Goal: Task Accomplishment & Management: Manage account settings

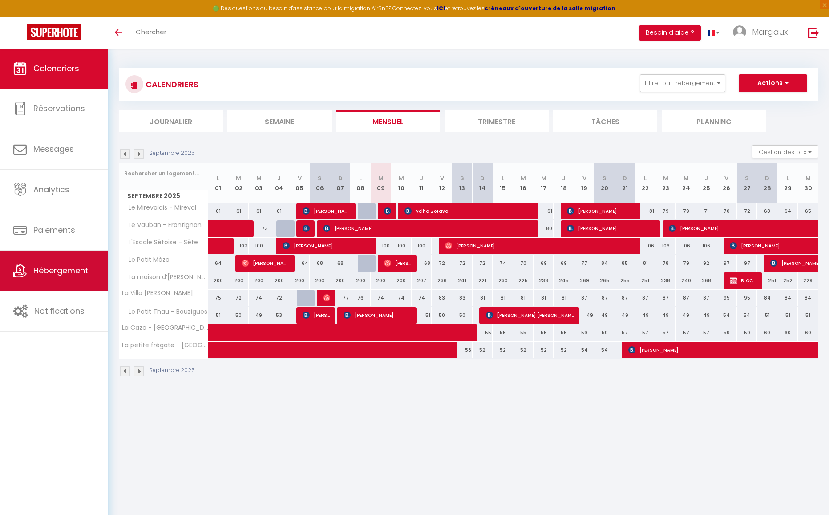
click at [53, 267] on span "Hébergement" at bounding box center [60, 270] width 55 height 11
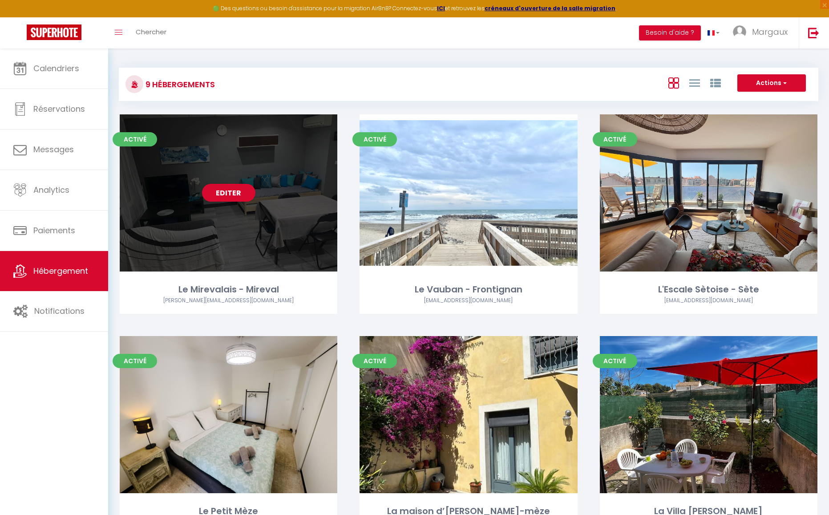
click at [287, 212] on div "Editer" at bounding box center [229, 192] width 218 height 157
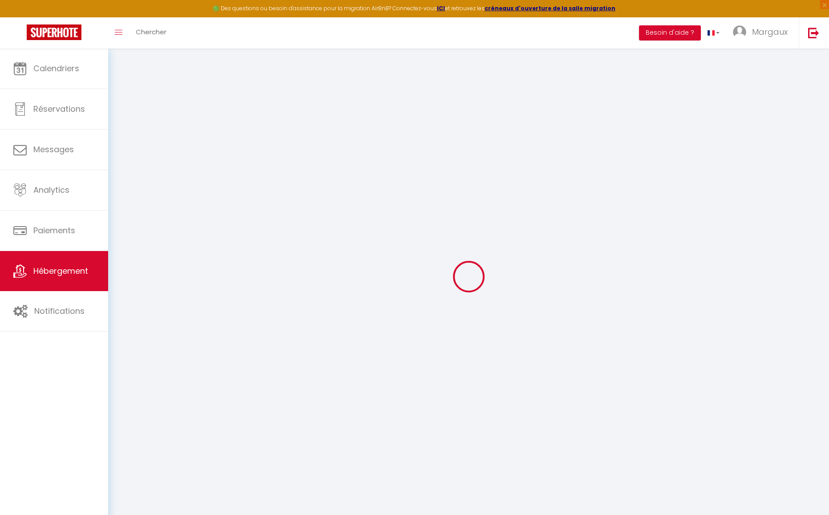
select select "+ 17 %"
select select "+ 20 %"
select select
checkbox input "false"
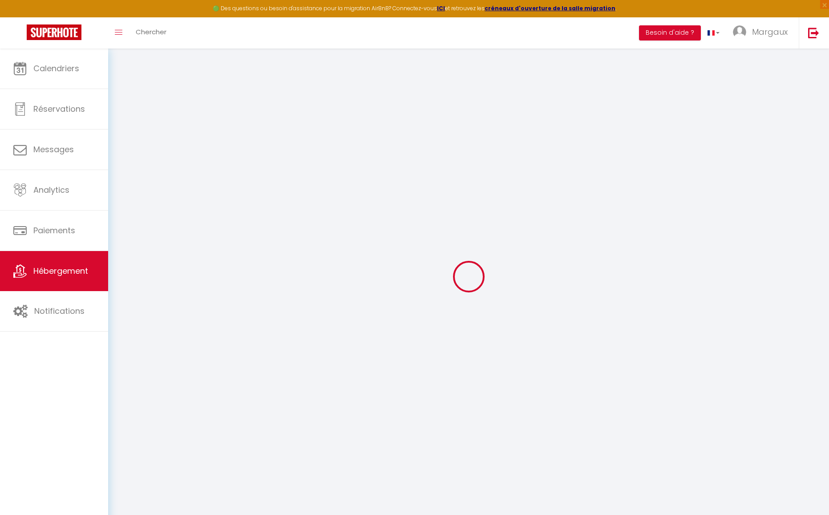
checkbox input "false"
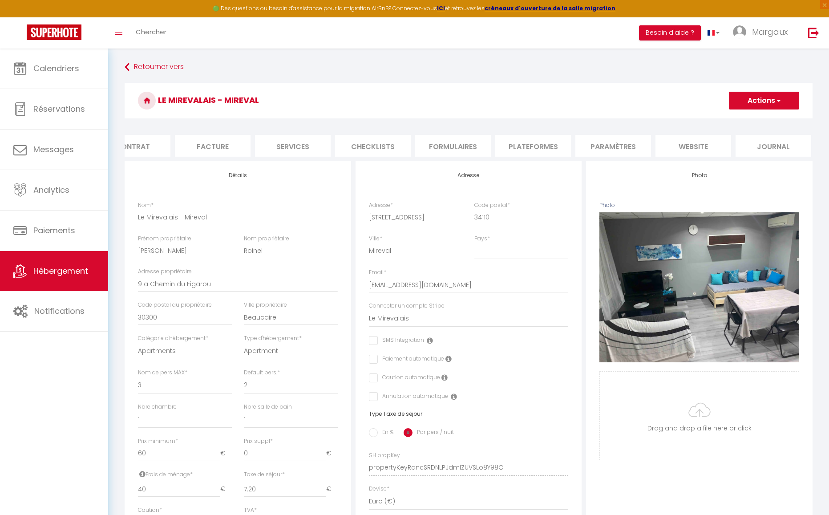
scroll to position [0, 113]
click at [560, 152] on li "Plateformes" at bounding box center [530, 146] width 76 height 22
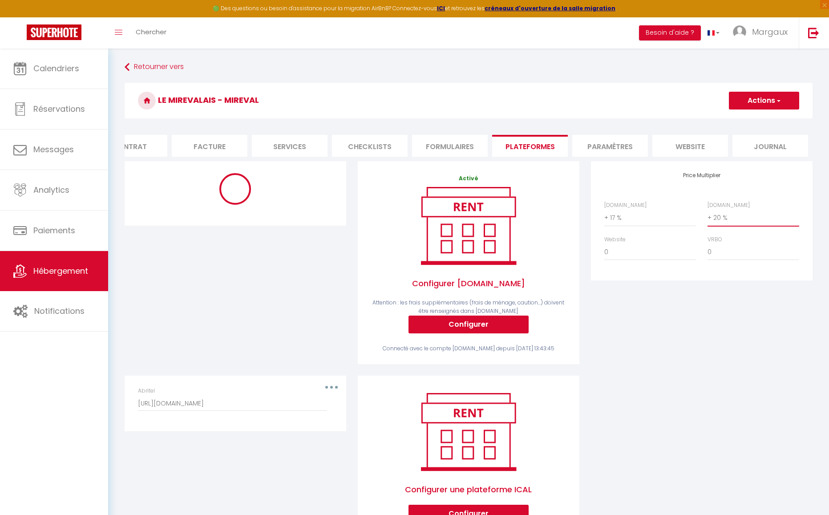
click at [736, 226] on select "0 + 1 % + 2 % + 3 % + 4 % + 5 % + 6 % + 7 % + 8 % + 9 %" at bounding box center [754, 217] width 92 height 17
select select "-1"
select select "well_reviewed_guests"
select select "EUR"
select select
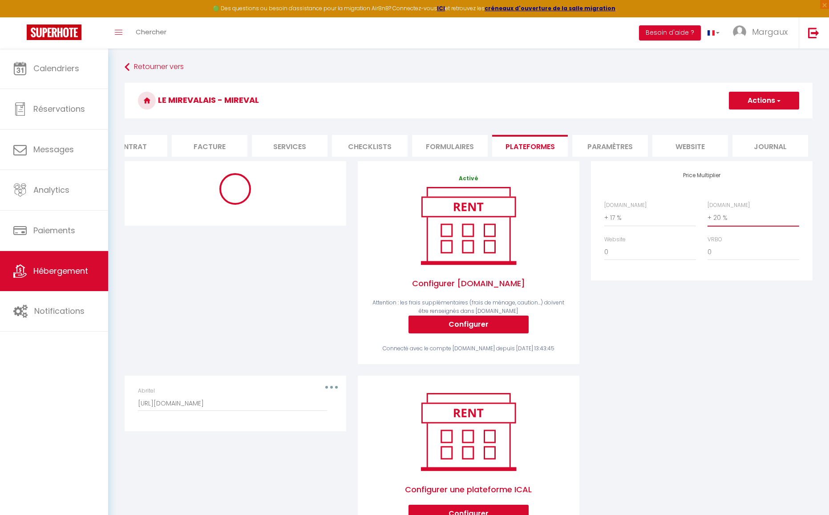
select select "9938-51276642"
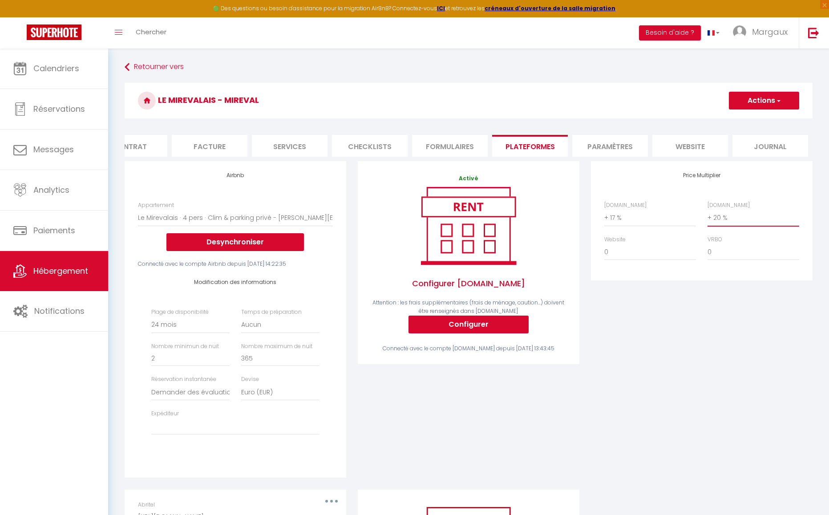
select select "+ 40 %"
click at [708, 216] on select "0 + 1 % + 2 % + 3 % + 4 % + 5 % + 6 % + 7 % + 8 % + 9 %" at bounding box center [754, 217] width 92 height 17
select select
click at [752, 102] on button "Actions" at bounding box center [764, 101] width 70 height 18
click at [748, 121] on link "Enregistrer" at bounding box center [763, 120] width 70 height 12
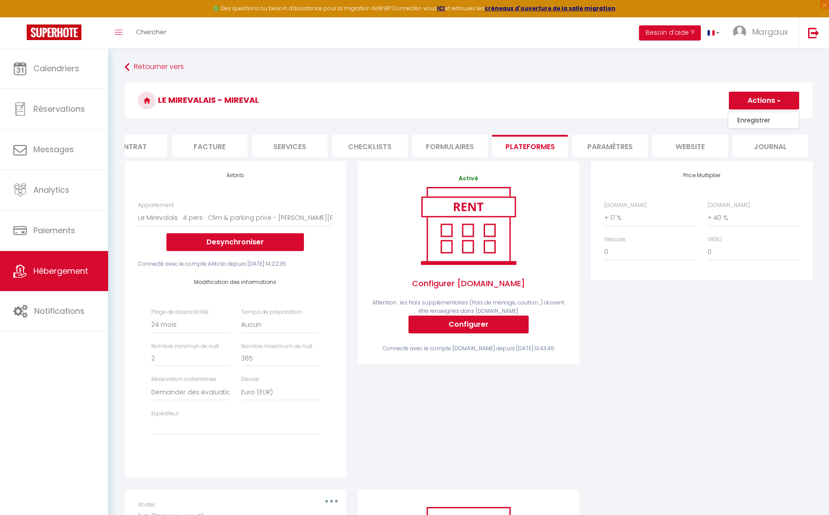
select select "-1"
select select "well_reviewed_guests"
select select "EUR"
select select
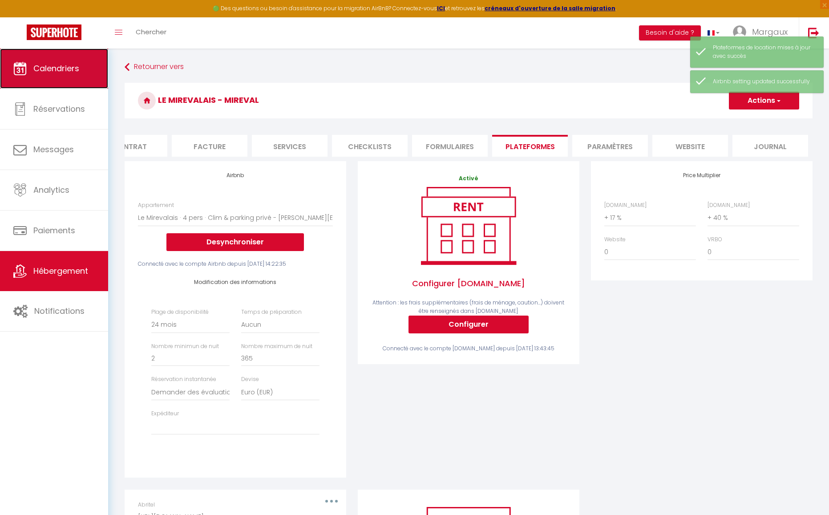
click at [61, 66] on span "Calendriers" at bounding box center [56, 68] width 46 height 11
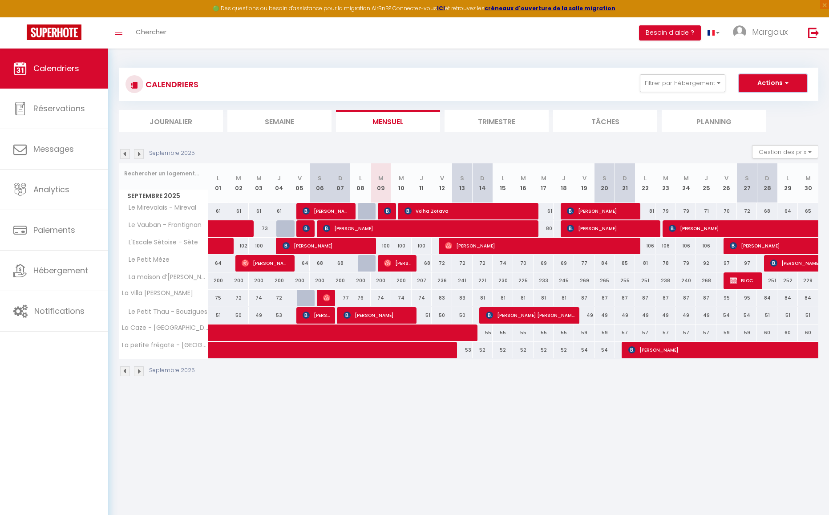
click at [779, 87] on button "Actions" at bounding box center [773, 83] width 69 height 18
click at [546, 65] on div "CALENDRIERS Filtrer par hébergement Frontignan Le Vauban - Frontignan [GEOGRAPH…" at bounding box center [469, 222] width 700 height 326
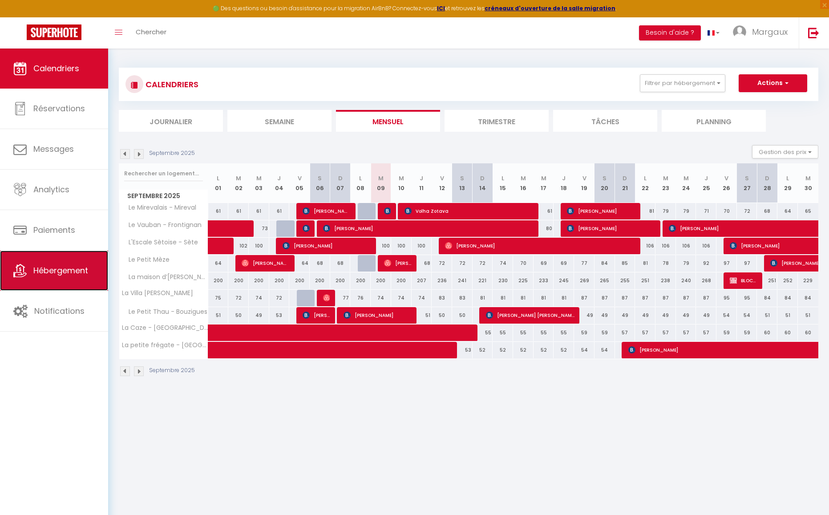
click at [57, 269] on span "Hébergement" at bounding box center [60, 270] width 55 height 11
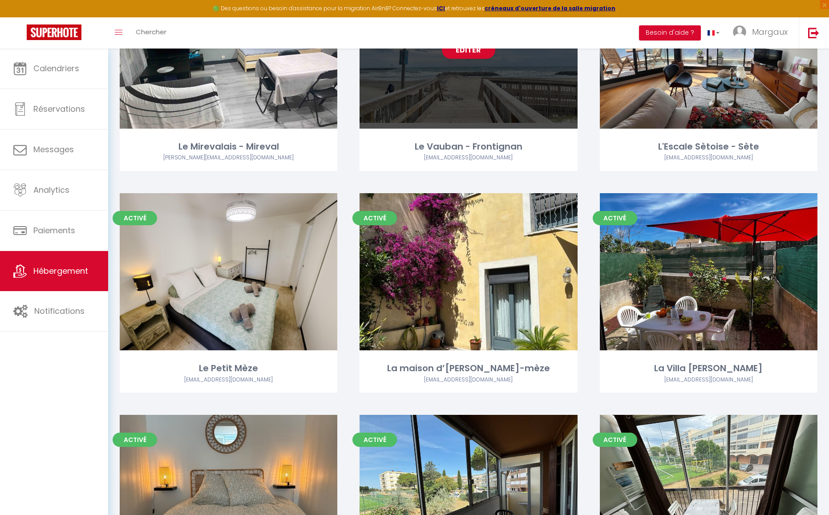
scroll to position [238, 0]
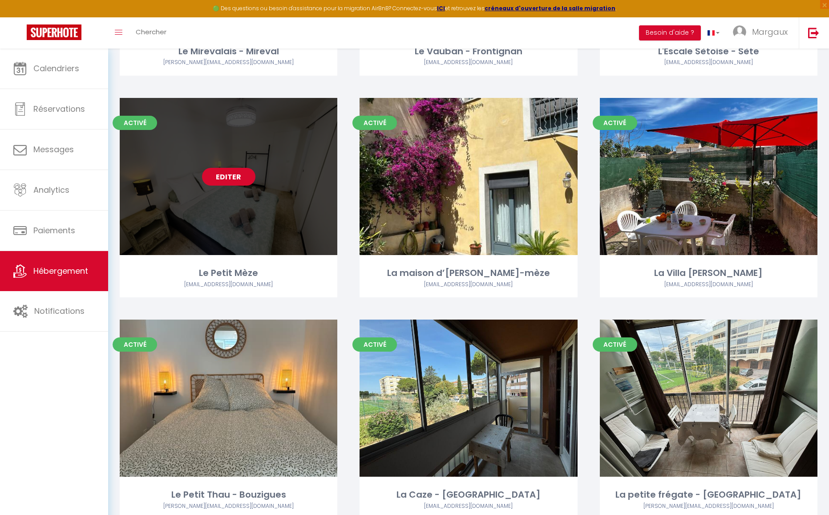
click at [220, 177] on link "Editer" at bounding box center [228, 177] width 53 height 18
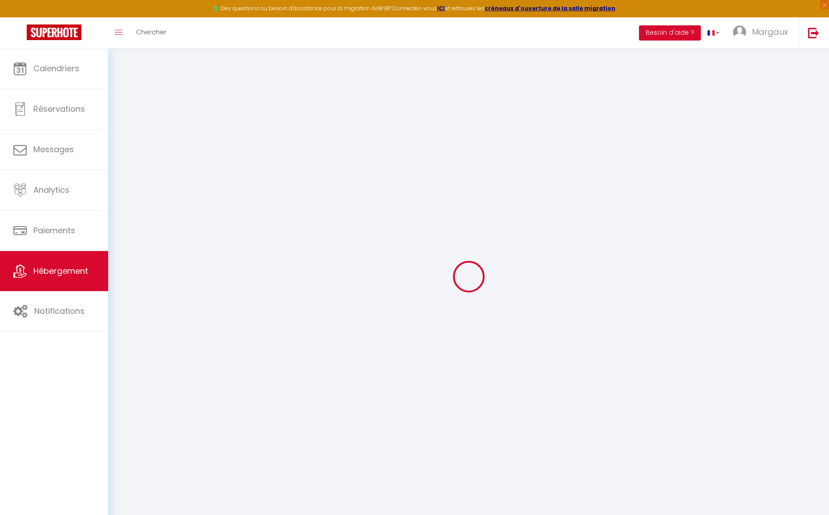
select select "+ 17 %"
select select "+ 18 %"
checkbox input "false"
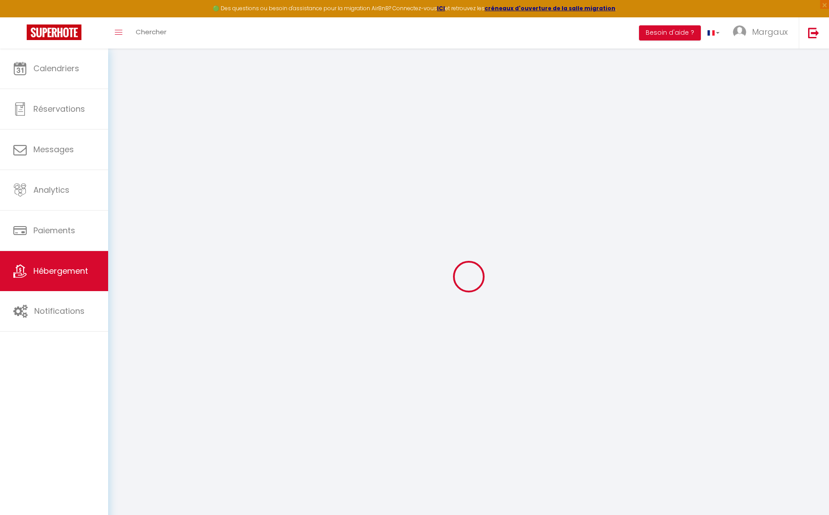
checkbox input "false"
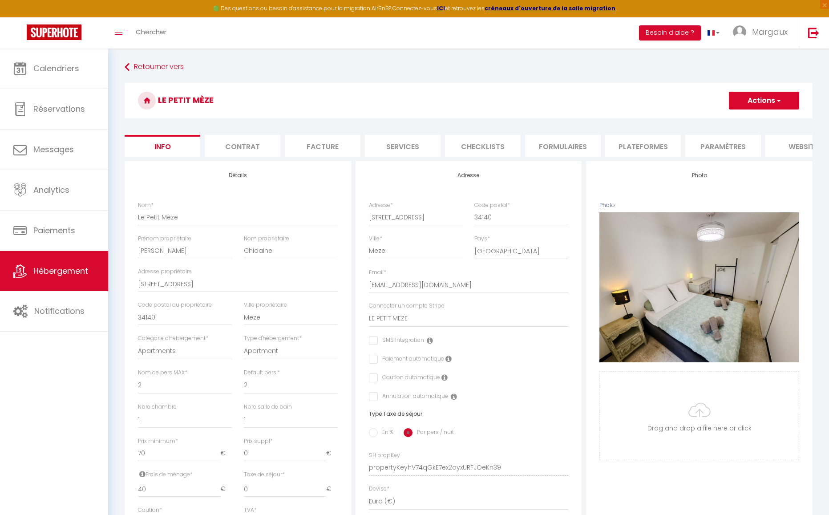
click at [640, 144] on li "Plateformes" at bounding box center [643, 146] width 76 height 22
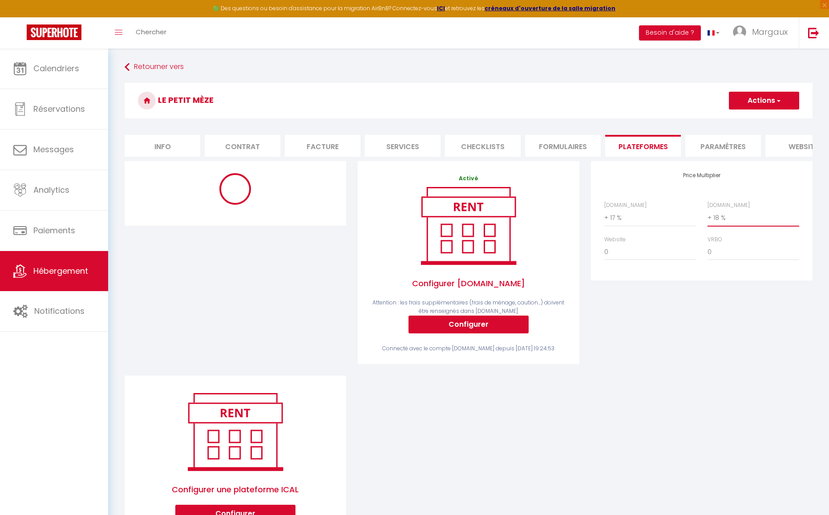
click at [740, 224] on select "0 + 1 % + 2 % + 3 % + 4 % + 5 % + 6 % + 7 % + 8 % + 9 %" at bounding box center [754, 217] width 92 height 17
select select "+ 25 %"
click at [708, 216] on select "0 + 1 % + 2 % + 3 % + 4 % + 5 % + 6 % + 7 % + 8 % + 9 %" at bounding box center [754, 217] width 92 height 17
click at [765, 105] on button "Actions" at bounding box center [764, 101] width 70 height 18
click at [758, 119] on link "Enregistrer" at bounding box center [763, 120] width 70 height 12
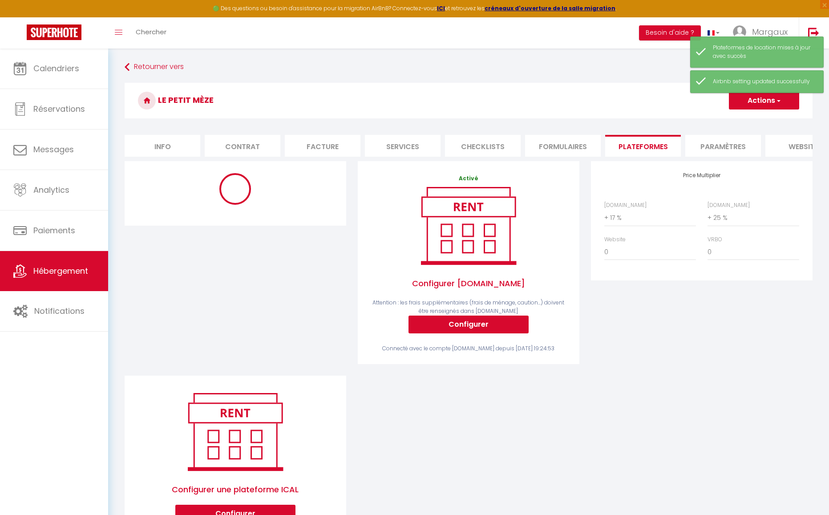
select select "365"
select select "EUR"
select select
select select "10491-1481875583556770057"
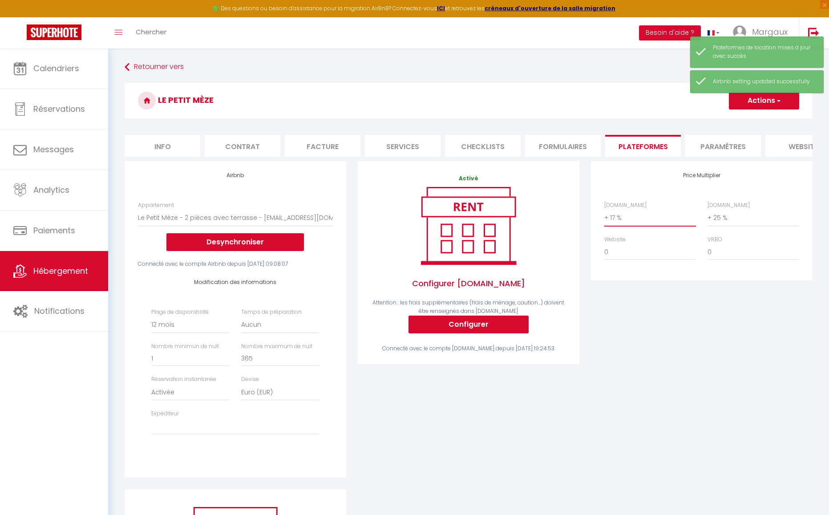
click at [671, 223] on select "0 + 1 % + 2 % + 3 % + 4 % + 5 % + 6 % + 7 % + 8 % + 9 %" at bounding box center [650, 217] width 92 height 17
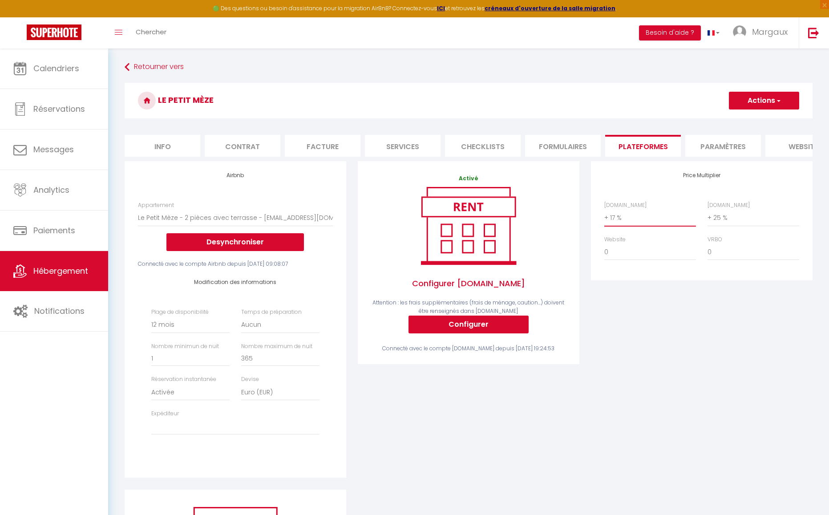
select select "+ 20 %"
click at [604, 216] on select "0 + 1 % + 2 % + 3 % + 4 % + 5 % + 6 % + 7 % + 8 % + 9 %" at bounding box center [650, 217] width 92 height 17
select select
click at [773, 112] on h3 "Le Petit Mèze" at bounding box center [469, 101] width 688 height 36
click at [770, 105] on button "Actions" at bounding box center [764, 101] width 70 height 18
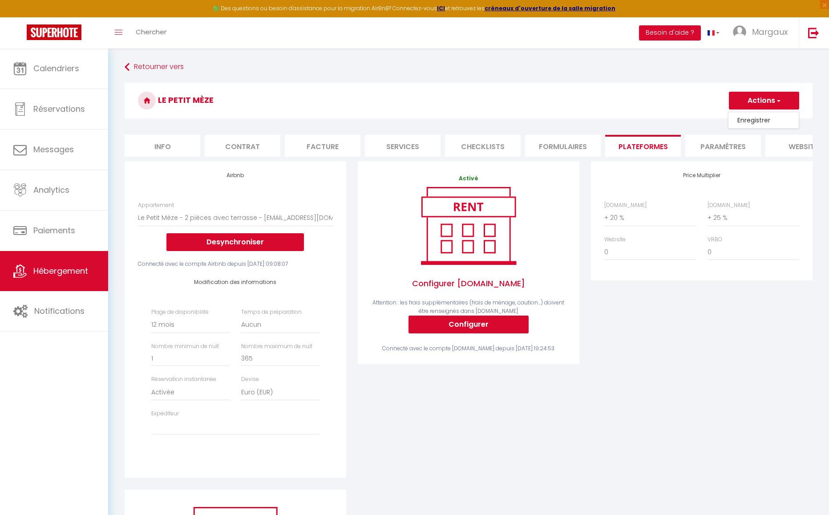
click at [765, 119] on link "Enregistrer" at bounding box center [763, 120] width 70 height 12
select select "365"
select select "EUR"
click at [202, 435] on select "[EMAIL_ADDRESS][DOMAIN_NAME] [EMAIL_ADDRESS][DOMAIN_NAME] [EMAIL_ADDRESS][DOMAI…" at bounding box center [235, 426] width 168 height 17
select select "6996"
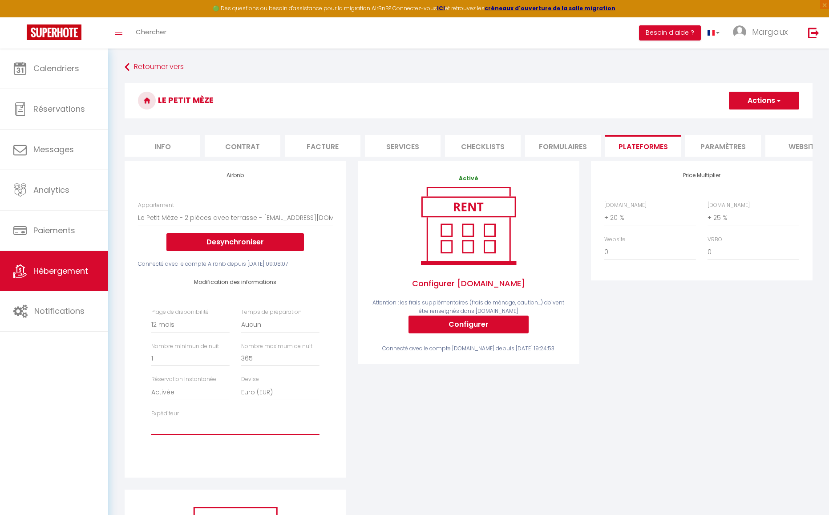
click at [151, 425] on select "[EMAIL_ADDRESS][DOMAIN_NAME] [EMAIL_ADDRESS][DOMAIN_NAME] [EMAIL_ADDRESS][DOMAI…" at bounding box center [235, 426] width 168 height 17
click at [782, 105] on button "Actions" at bounding box center [764, 101] width 70 height 18
click at [767, 119] on link "Enregistrer" at bounding box center [763, 120] width 70 height 12
select select "365"
select select "EUR"
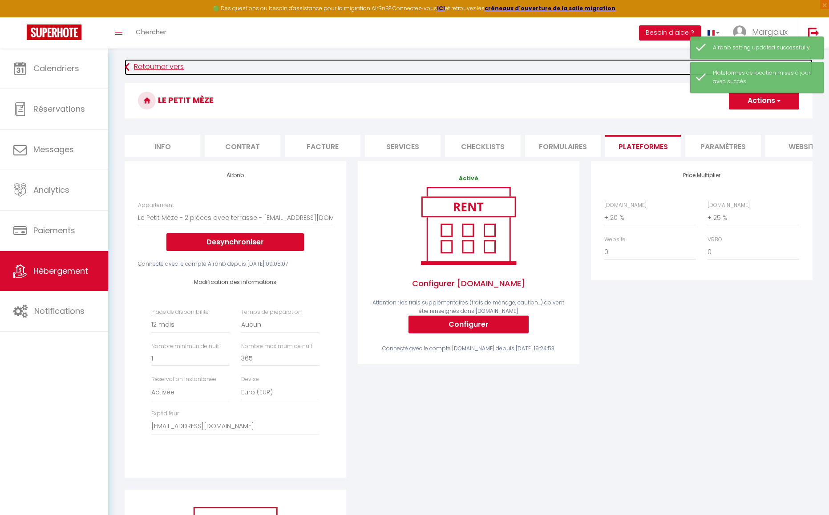
click at [139, 67] on link "Retourner vers" at bounding box center [469, 67] width 688 height 16
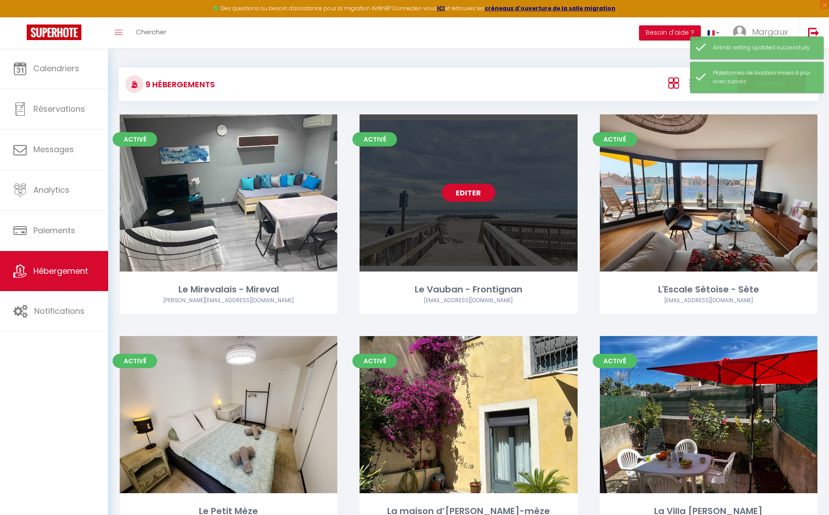
click at [468, 192] on link "Editer" at bounding box center [468, 193] width 53 height 18
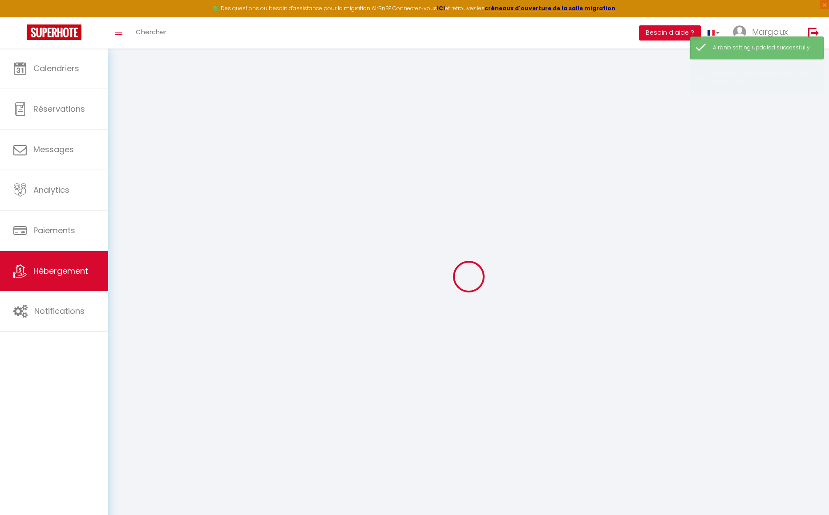
select select "+ 15 %"
select select "+ 17 %"
checkbox input "false"
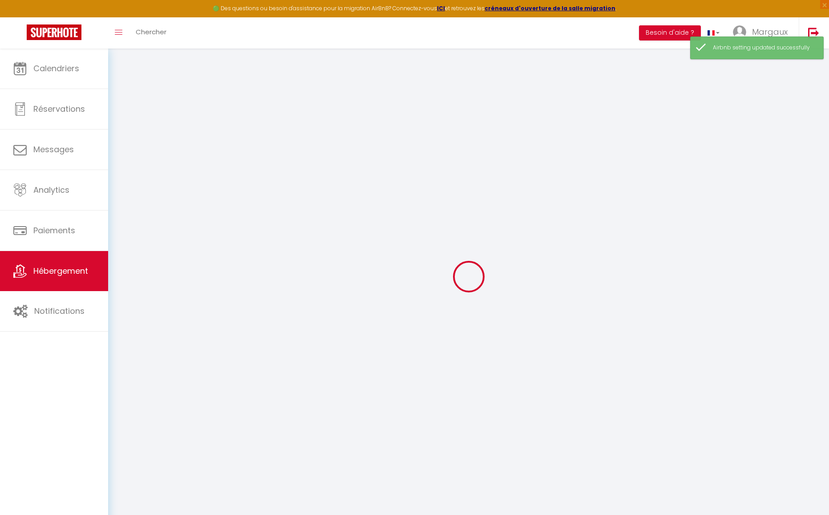
checkbox input "false"
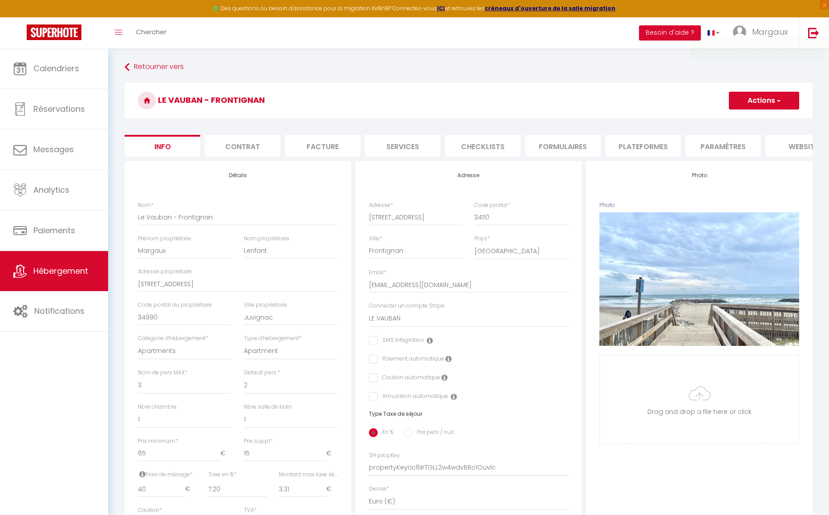
click at [651, 148] on li "Plateformes" at bounding box center [643, 146] width 76 height 22
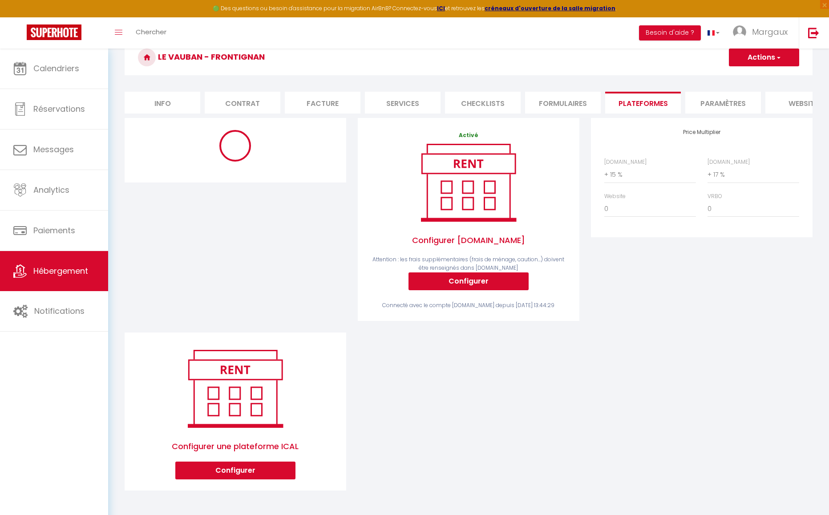
scroll to position [49, 0]
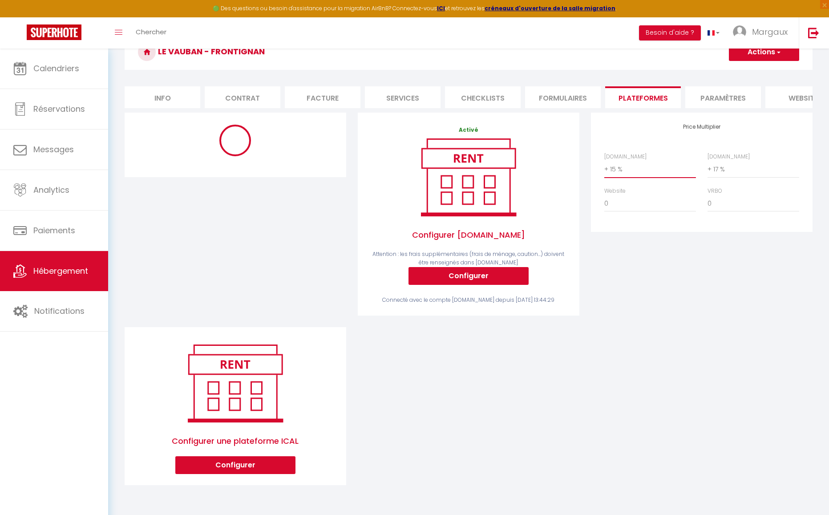
click at [632, 173] on select "0 + 1 % + 2 % + 3 % + 4 % + 5 % + 6 % + 7 % + 8 % + 9 %" at bounding box center [650, 169] width 92 height 17
select select "+ 18 %"
click at [604, 167] on select "0 + 1 % + 2 % + 3 % + 4 % + 5 % + 6 % + 7 % + 8 % + 9 %" at bounding box center [650, 169] width 92 height 17
click at [753, 174] on select "0 + 1 % + 2 % + 3 % + 4 % + 5 % + 6 % + 7 % + 8 % + 9 %" at bounding box center [754, 169] width 92 height 17
select select "365"
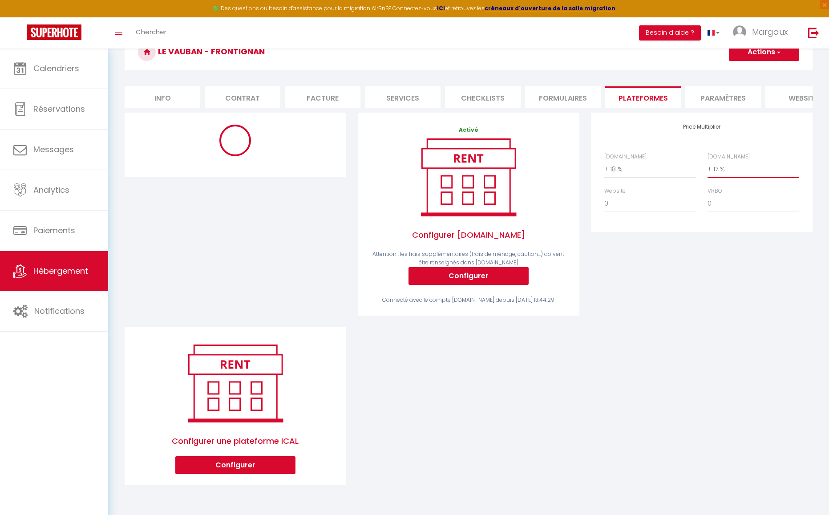
select select
select select "EUR"
select select
select select "6996-877236040971874683"
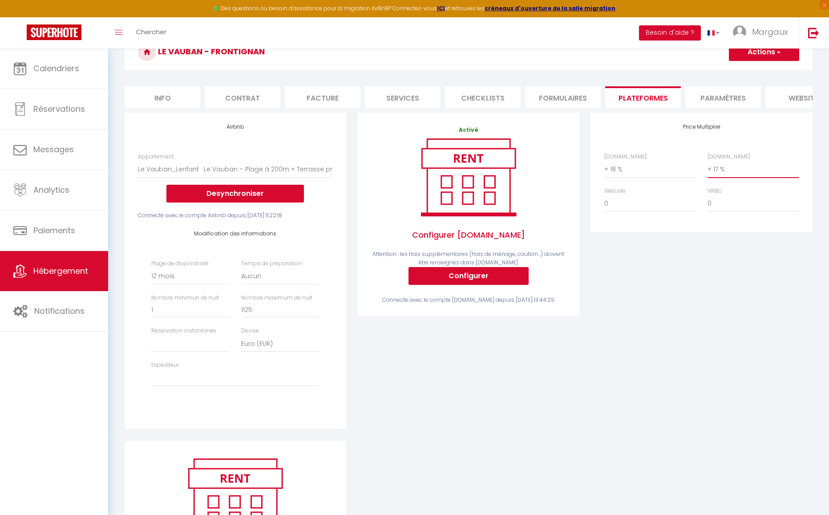
select select "+ 25 %"
click at [708, 167] on select "0 + 1 % + 2 % + 3 % + 4 % + 5 % + 6 % + 7 % + 8 % + 9 %" at bounding box center [754, 169] width 92 height 17
select select
click at [237, 386] on select "[EMAIL_ADDRESS][DOMAIN_NAME] [EMAIL_ADDRESS][DOMAIN_NAME] [EMAIL_ADDRESS][DOMAI…" at bounding box center [235, 377] width 168 height 17
select select "6996"
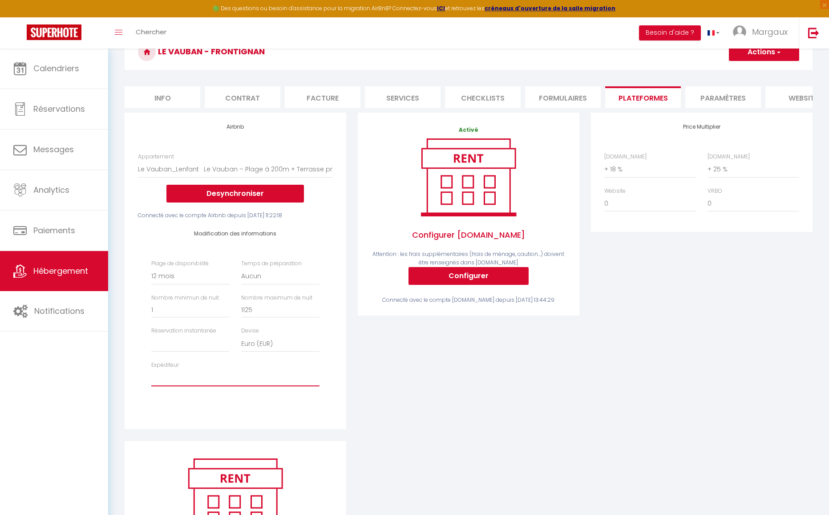
click at [151, 376] on select "[EMAIL_ADDRESS][DOMAIN_NAME] [EMAIL_ADDRESS][DOMAIN_NAME] [EMAIL_ADDRESS][DOMAI…" at bounding box center [235, 377] width 168 height 17
click at [201, 349] on select "Activée Demander des évaluations positives" at bounding box center [190, 343] width 78 height 17
select select "well_reviewed_guests"
click at [151, 342] on select "Activée Demander des évaluations positives" at bounding box center [190, 343] width 78 height 17
click at [759, 56] on button "Actions" at bounding box center [764, 52] width 70 height 18
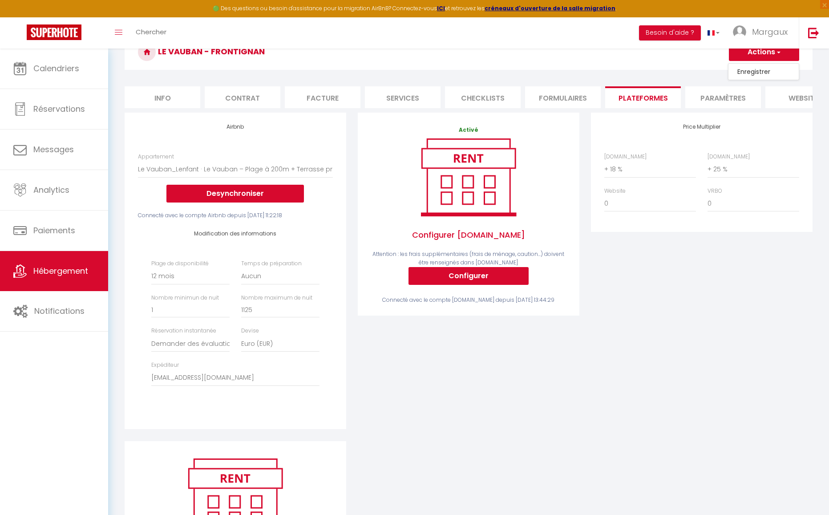
click at [754, 70] on link "Enregistrer" at bounding box center [763, 72] width 70 height 12
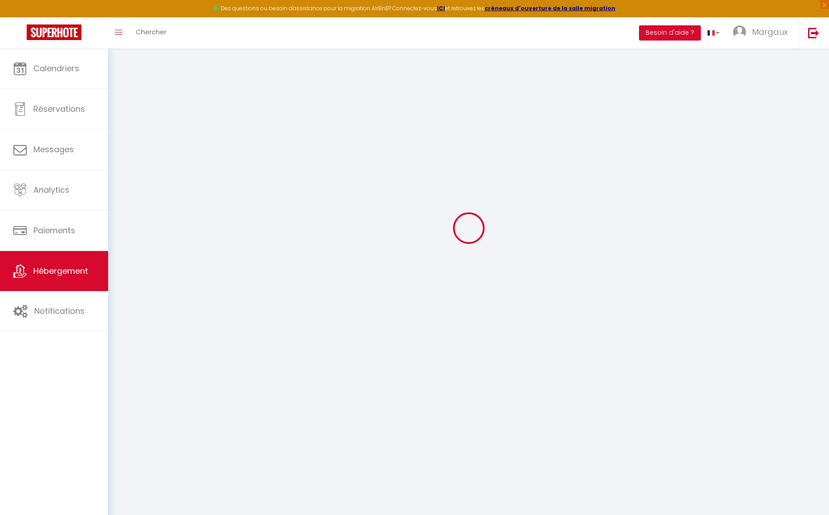
select select "365"
select select "well_reviewed_guests"
select select "EUR"
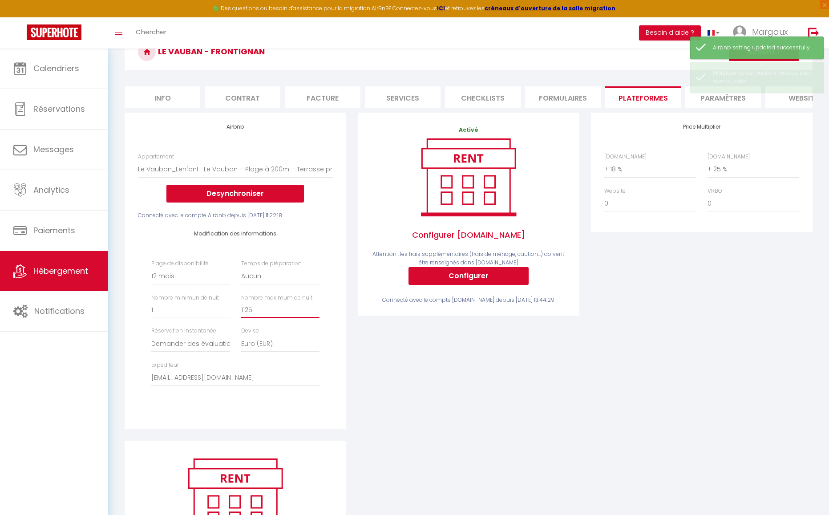
click at [266, 318] on input "1125" at bounding box center [280, 310] width 78 height 16
drag, startPoint x: 251, startPoint y: 316, endPoint x: 206, endPoint y: 312, distance: 44.6
click at [206, 312] on div "Plage de disponibilité Date indisponible par defaut 1 mois 3 mois 6 mois 9 mois…" at bounding box center [236, 327] width 180 height 136
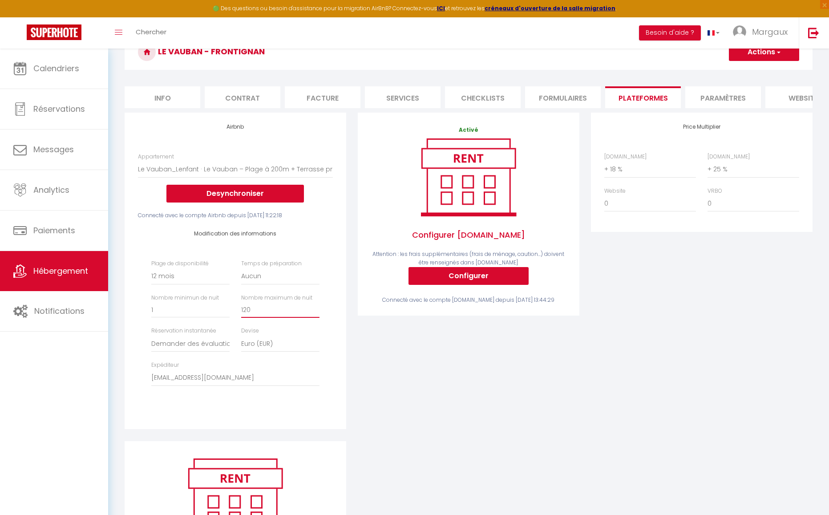
type input "120"
click at [752, 52] on button "Actions" at bounding box center [764, 52] width 70 height 18
click at [740, 71] on link "Enregistrer" at bounding box center [763, 72] width 70 height 12
select select "365"
select select "well_reviewed_guests"
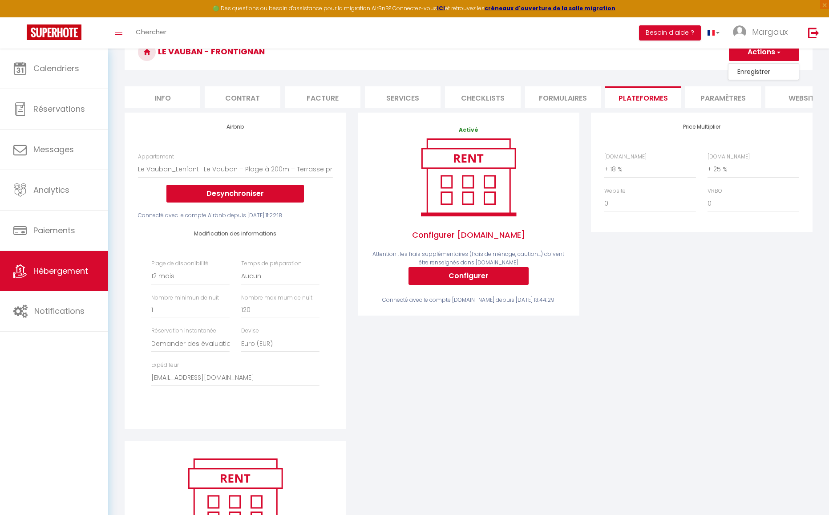
select select "EUR"
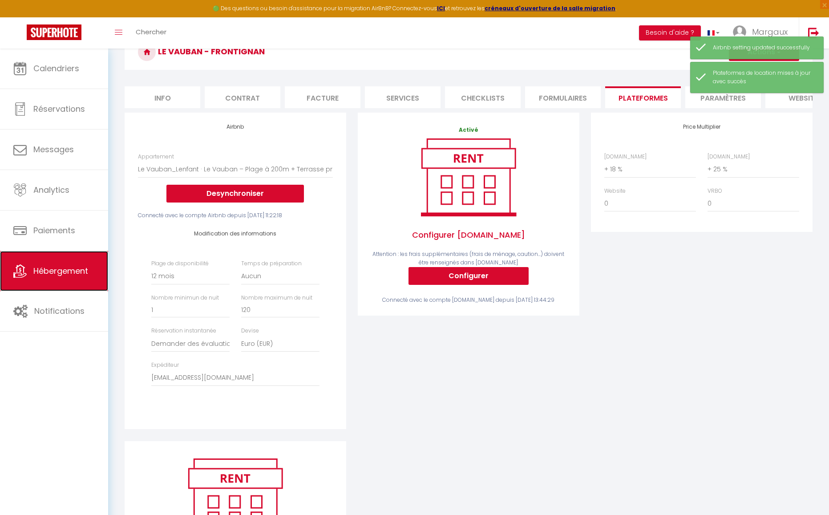
click at [58, 268] on span "Hébergement" at bounding box center [60, 270] width 55 height 11
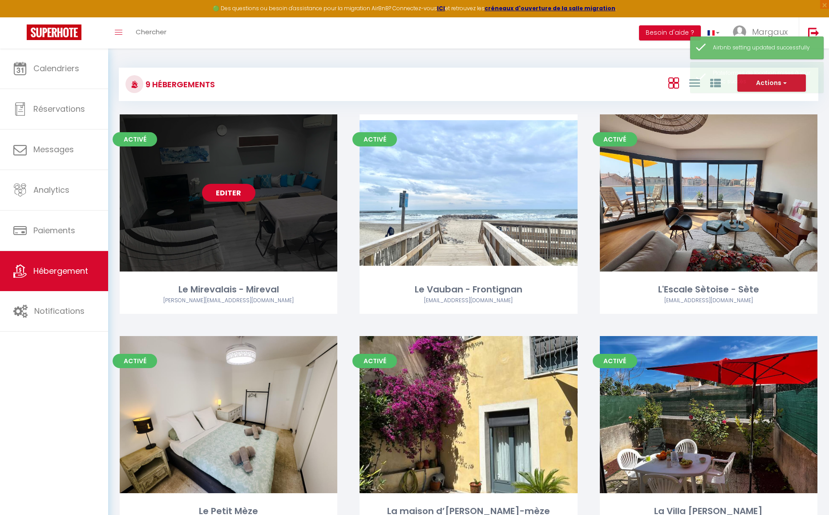
click at [225, 189] on link "Editer" at bounding box center [228, 193] width 53 height 18
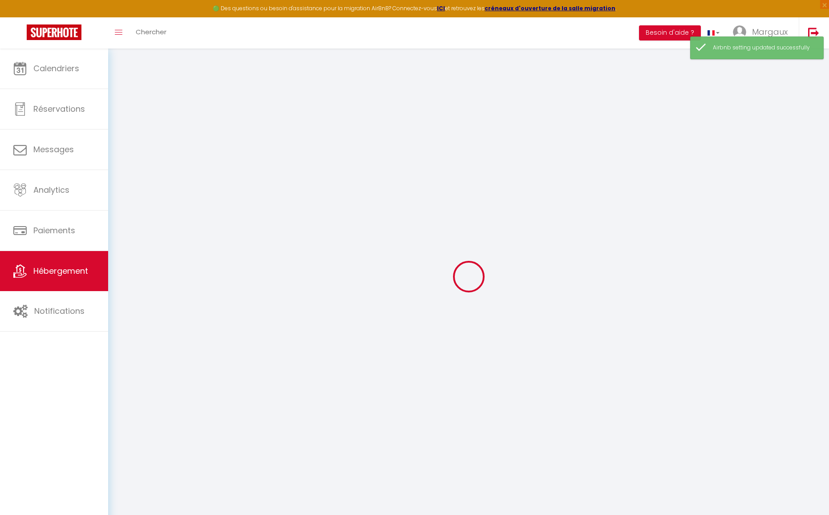
select select "9938-51276642"
select select "+ 17 %"
select select "+ 40 %"
select select
checkbox input "false"
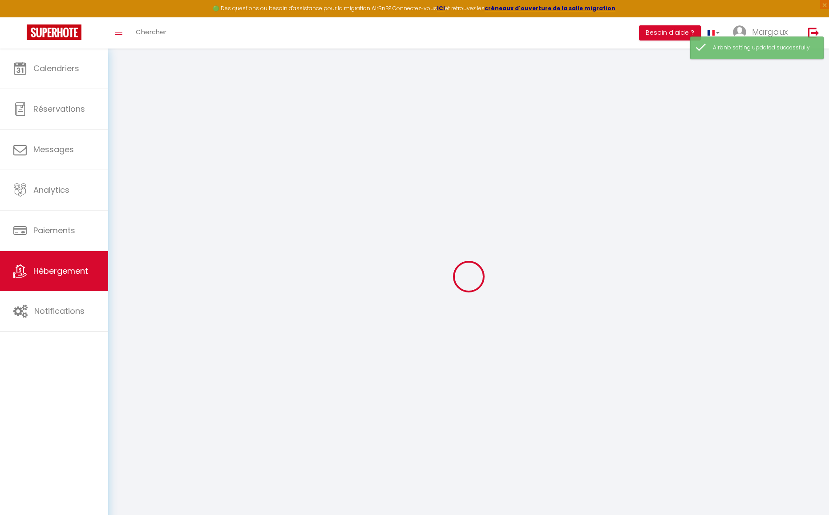
checkbox input "false"
select select
checkbox input "false"
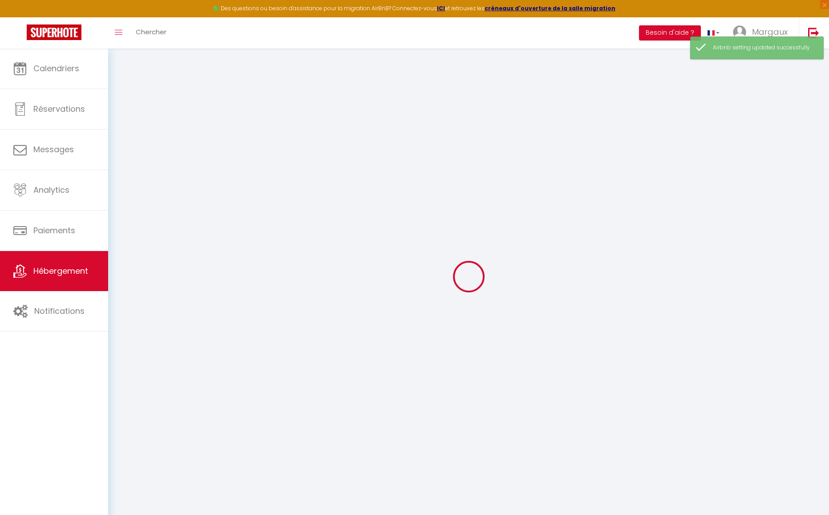
checkbox input "false"
select select "-1"
select select "well_reviewed_guests"
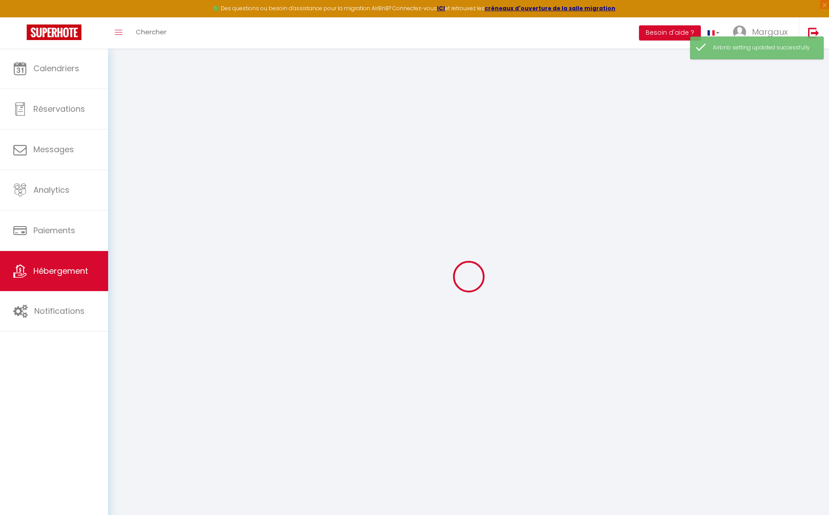
select select "EUR"
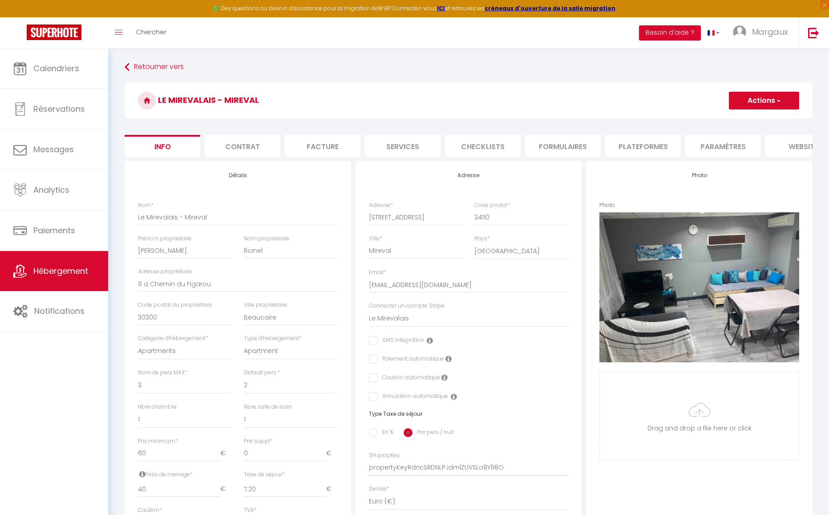
click at [630, 142] on li "Plateformes" at bounding box center [643, 146] width 76 height 22
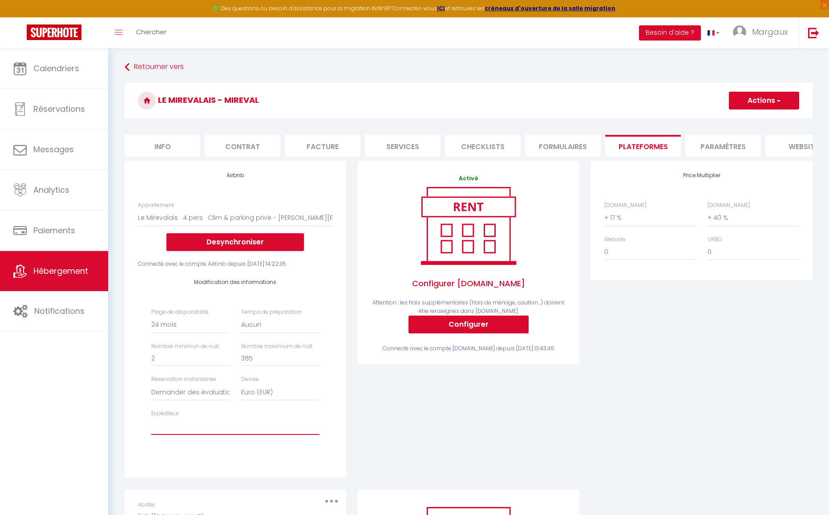
click at [227, 425] on select "[EMAIL_ADDRESS][DOMAIN_NAME] [EMAIL_ADDRESS][DOMAIN_NAME] [EMAIL_ADDRESS][DOMAI…" at bounding box center [235, 426] width 168 height 17
select select "6996"
click at [151, 425] on select "[EMAIL_ADDRESS][DOMAIN_NAME] [EMAIL_ADDRESS][DOMAIN_NAME] [EMAIL_ADDRESS][DOMAI…" at bounding box center [235, 426] width 168 height 17
type input "1"
click at [226, 366] on input "1" at bounding box center [190, 358] width 78 height 16
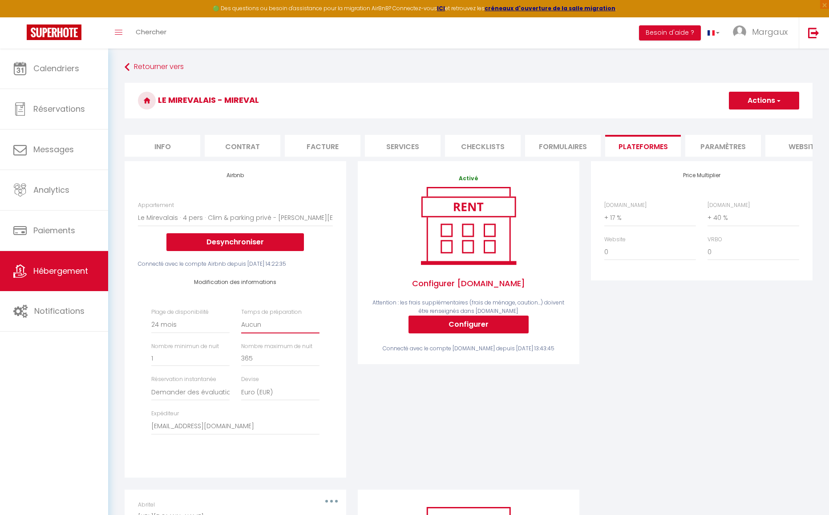
click at [255, 329] on select "Aucun 1 nuit avant et après chaque réservation 2 nuits avant et après chaque ré…" at bounding box center [280, 324] width 78 height 17
click at [745, 103] on button "Actions" at bounding box center [764, 101] width 70 height 18
click at [737, 122] on link "Enregistrer" at bounding box center [763, 120] width 70 height 12
select select "-1"
select select "well_reviewed_guests"
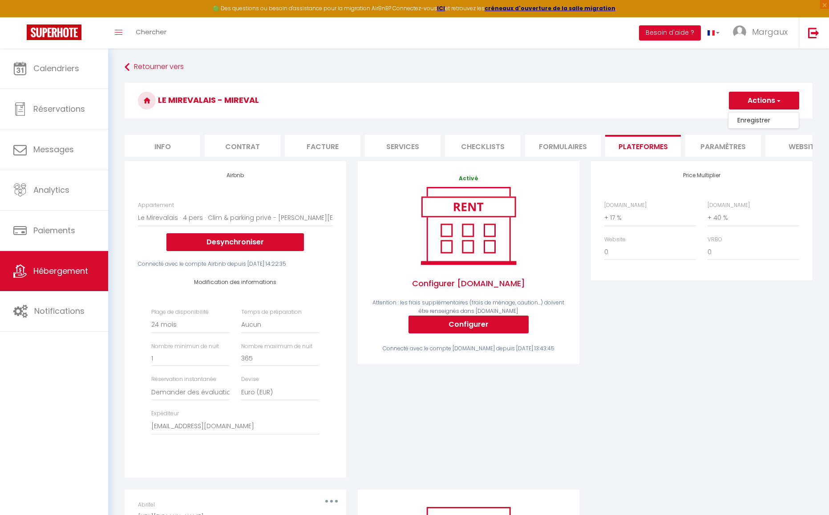
select select "EUR"
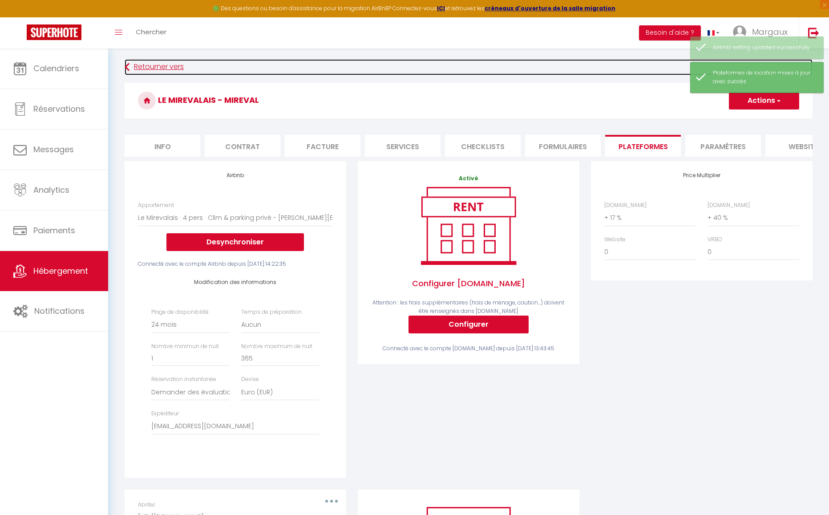
click at [158, 73] on link "Retourner vers" at bounding box center [469, 67] width 688 height 16
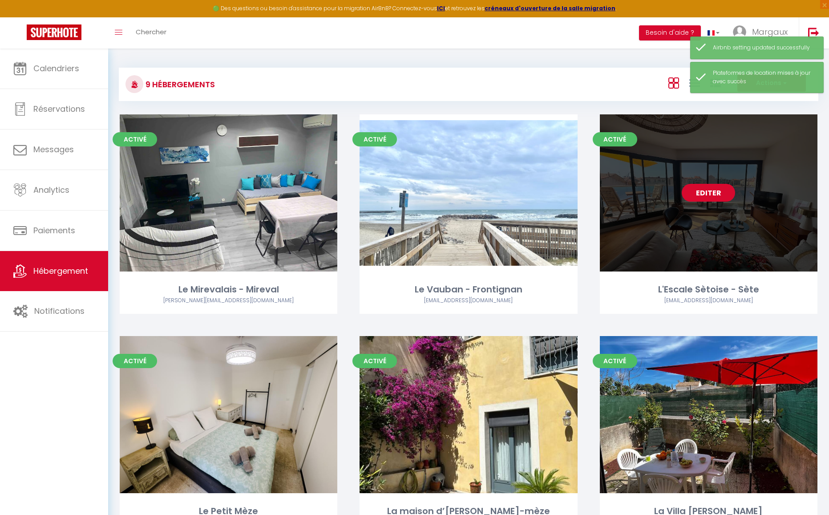
click at [708, 186] on link "Editer" at bounding box center [708, 193] width 53 height 18
select select "3"
select select "2"
select select "1"
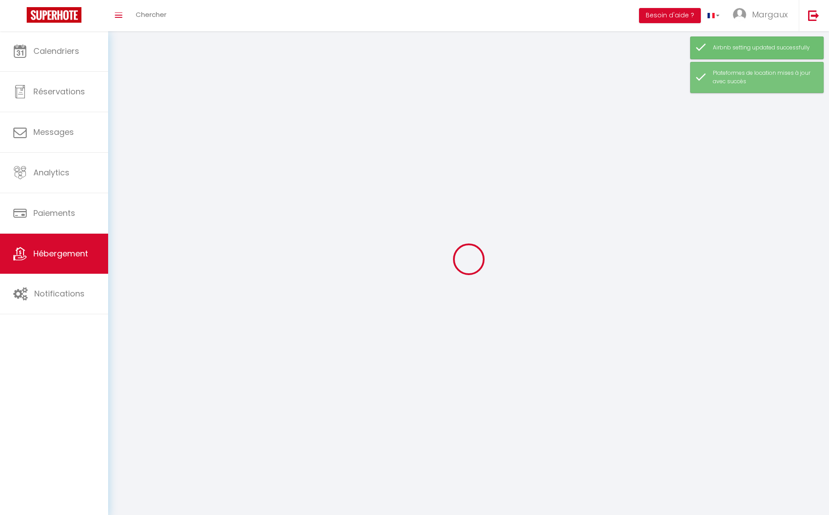
select select
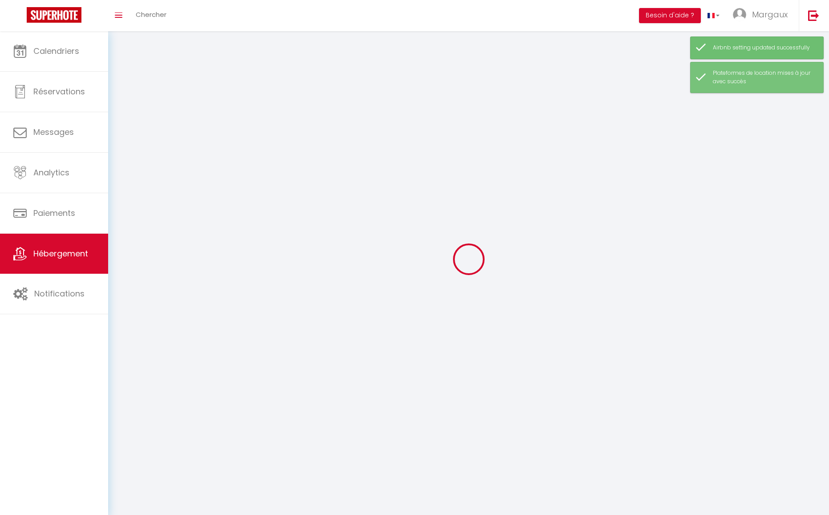
select select
checkbox input "false"
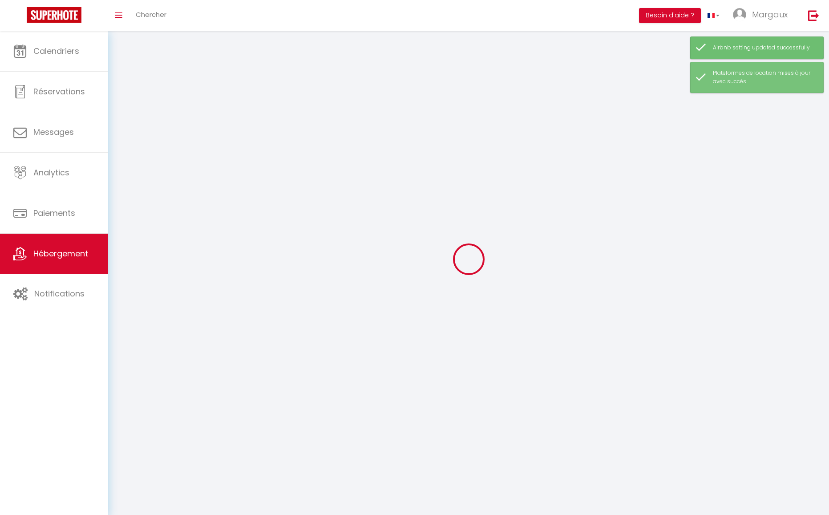
checkbox input "false"
select select
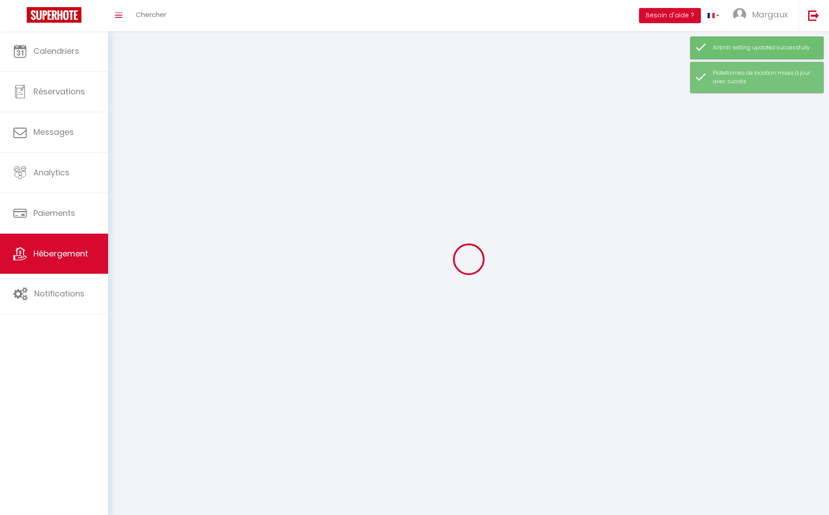
select select
checkbox input "false"
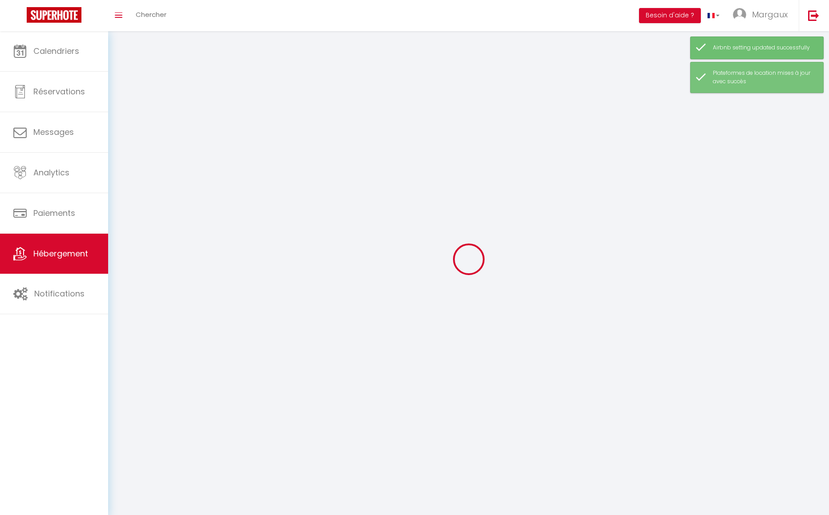
checkbox input "false"
select select
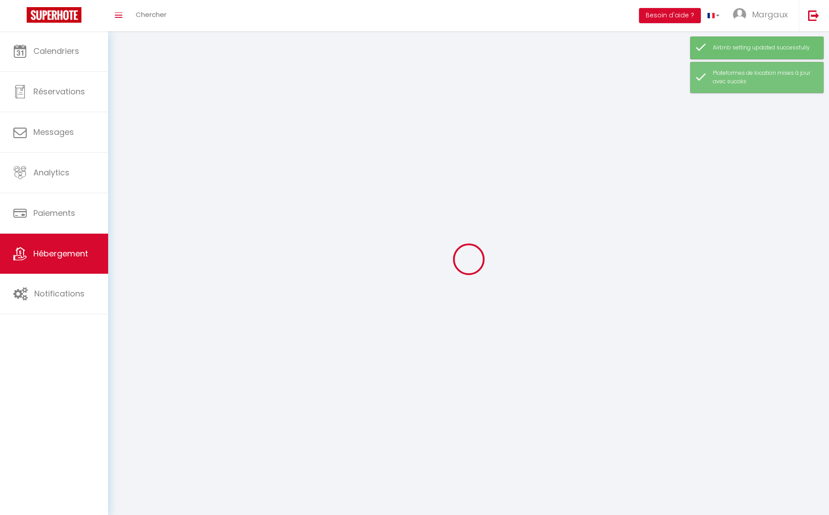
select select
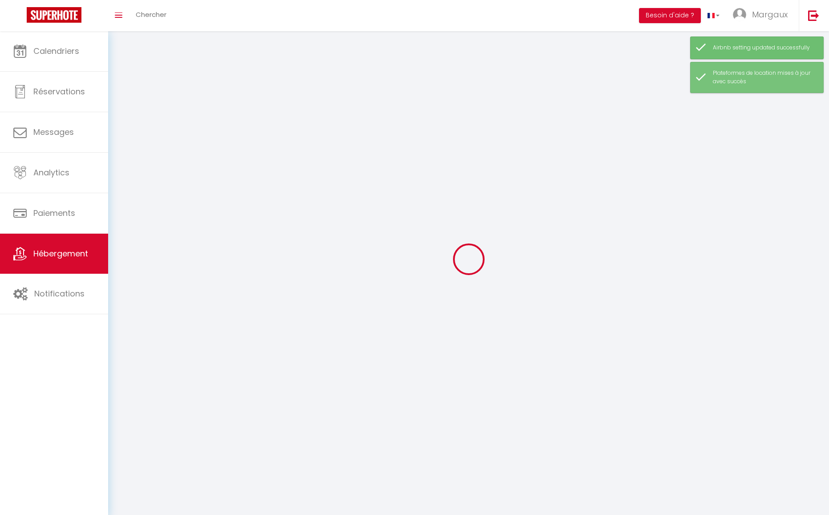
select select
checkbox input "false"
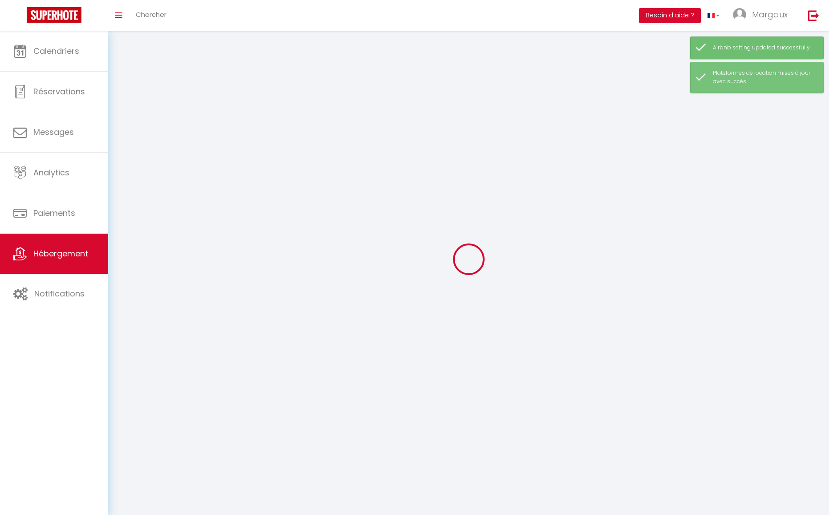
select select
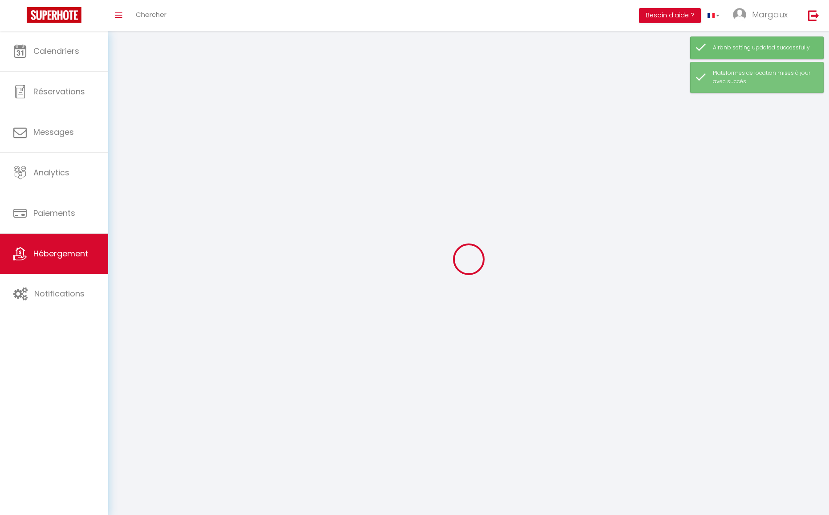
select select
checkbox input "false"
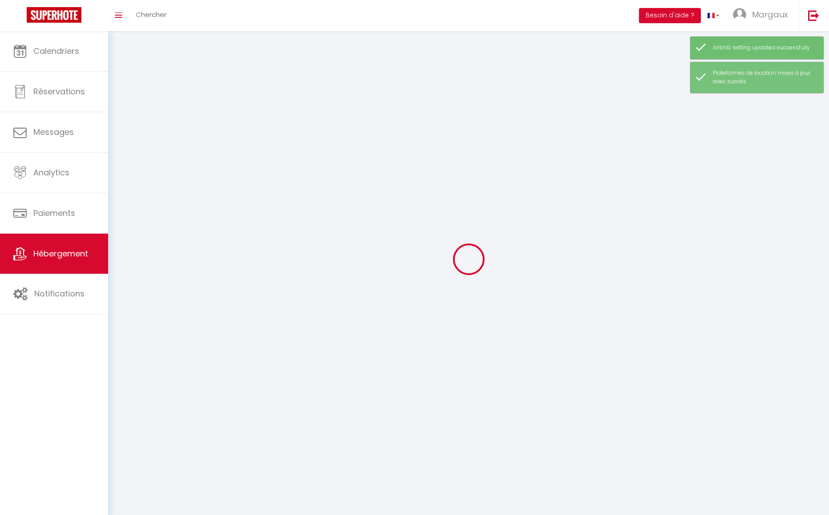
checkbox input "false"
select select
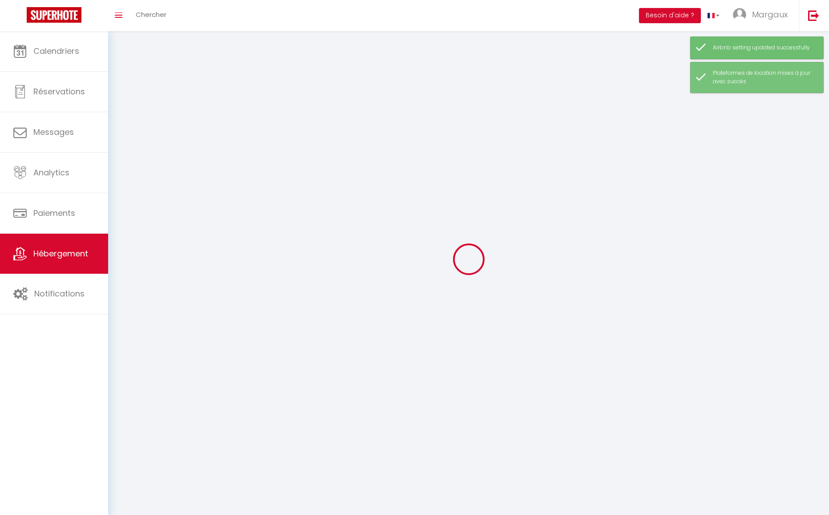
select select
checkbox input "false"
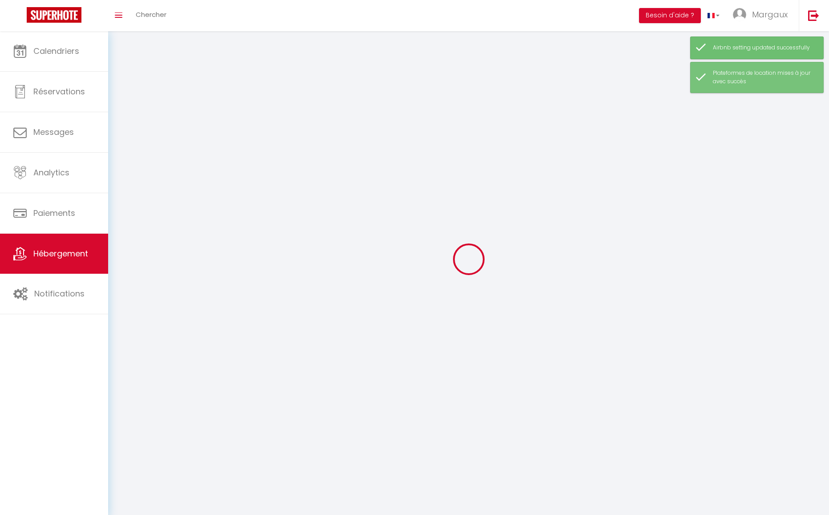
checkbox input "false"
select select
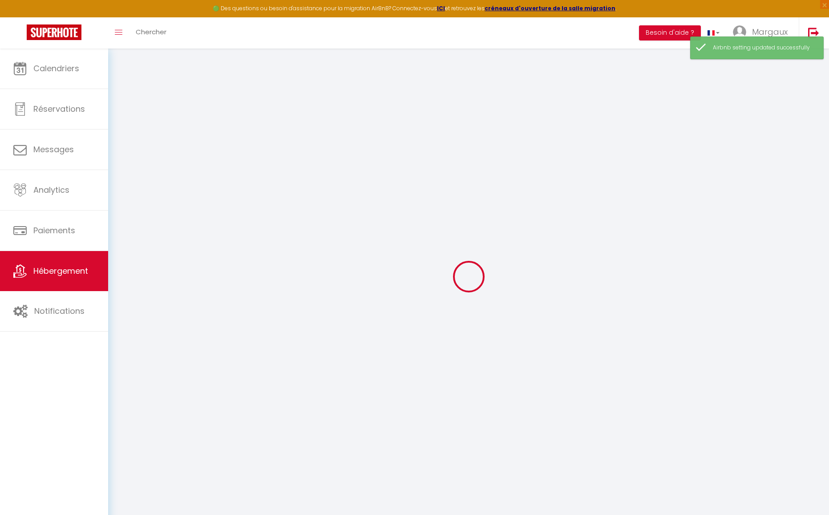
select select "+ 17 %"
select select
checkbox input "false"
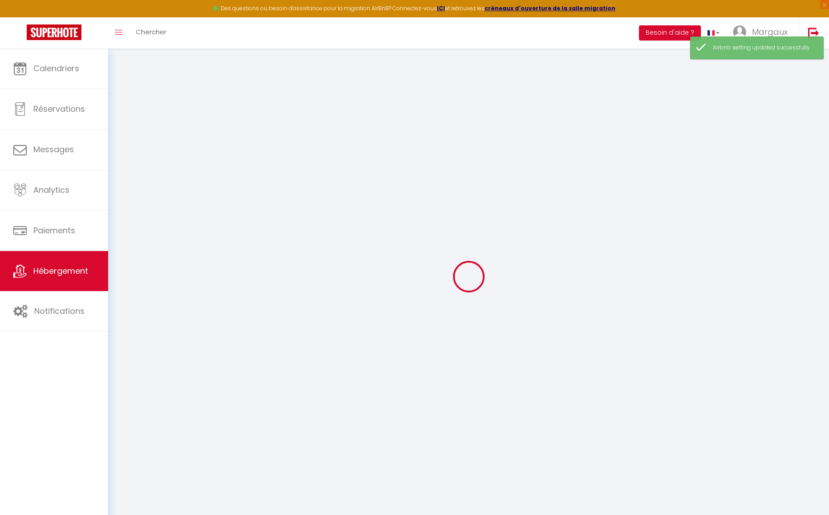
checkbox input "false"
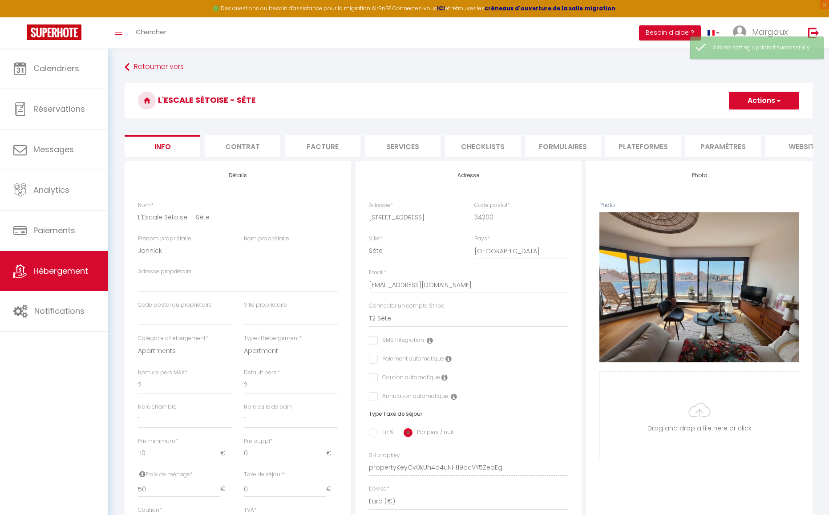
click at [619, 143] on li "Plateformes" at bounding box center [643, 146] width 76 height 22
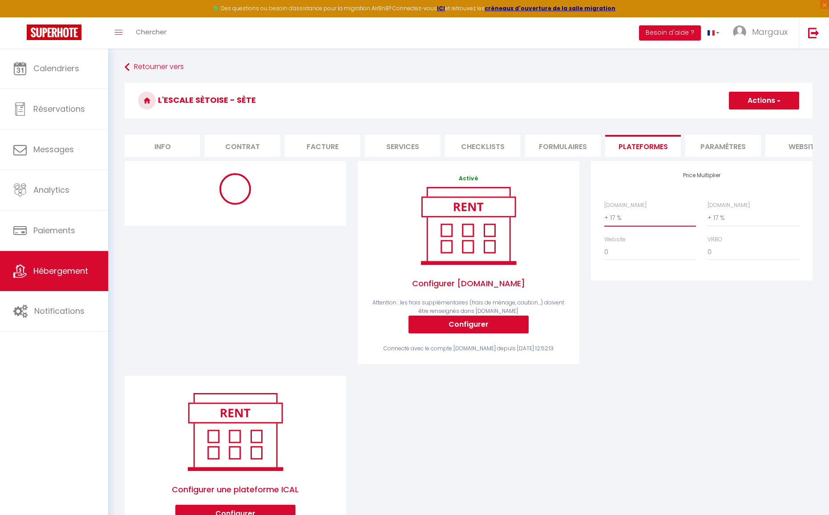
click at [640, 226] on select "0 + 1 % + 2 % + 3 % + 4 % + 5 % + 6 % + 7 % + 8 % + 9 %" at bounding box center [650, 217] width 92 height 17
select select "+ 18 %"
click at [604, 216] on select "0 + 1 % + 2 % + 3 % + 4 % + 5 % + 6 % + 7 % + 8 % + 9 %" at bounding box center [650, 217] width 92 height 17
click at [759, 224] on select "0 + 1 % + 2 % + 3 % + 4 % + 5 % + 6 % + 7 % + 8 % + 9 %" at bounding box center [754, 217] width 92 height 17
select select "180"
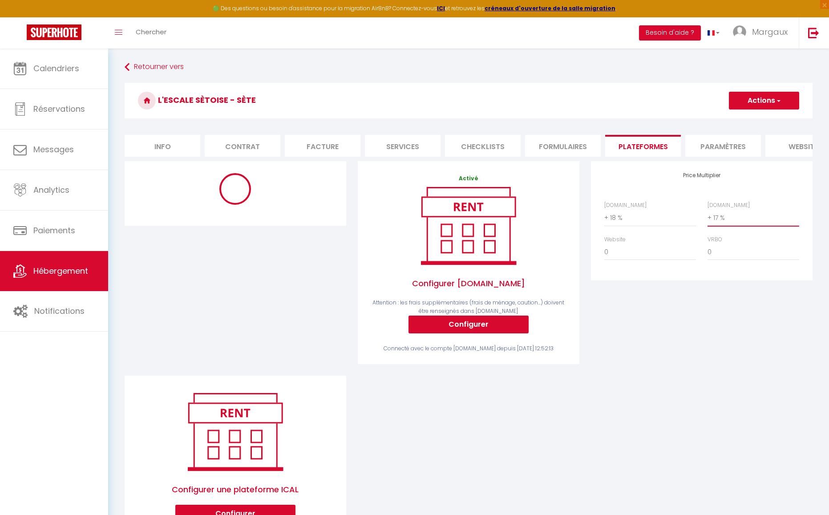
select select "EUR"
select select
select select "9918-1154191456496962225"
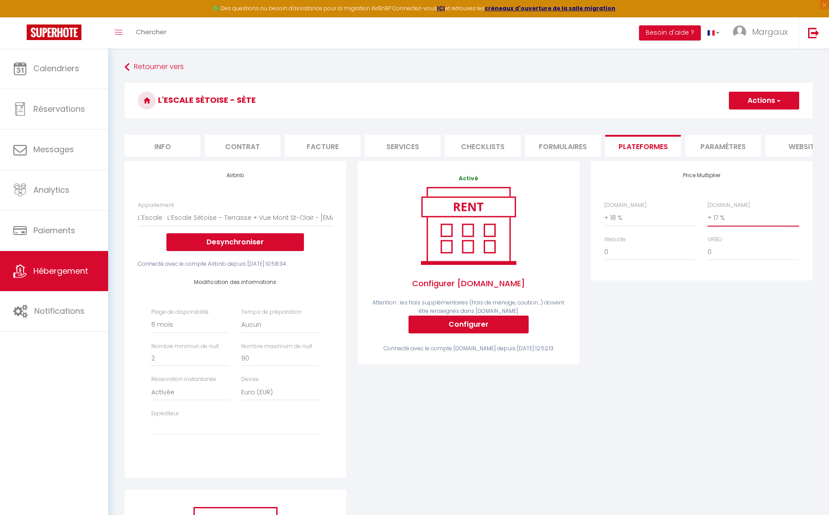
select select "+ 20 %"
click at [708, 216] on select "0 + 1 % + 2 % + 3 % + 4 % + 5 % + 6 % + 7 % + 8 % + 9 %" at bounding box center [754, 217] width 92 height 17
click at [182, 429] on select "[EMAIL_ADDRESS][DOMAIN_NAME] [EMAIL_ADDRESS][DOMAIN_NAME] [EMAIL_ADDRESS][DOMAI…" at bounding box center [235, 426] width 168 height 17
select select "6996"
click at [151, 425] on select "[EMAIL_ADDRESS][DOMAIN_NAME] [EMAIL_ADDRESS][DOMAIN_NAME] [EMAIL_ADDRESS][DOMAI…" at bounding box center [235, 426] width 168 height 17
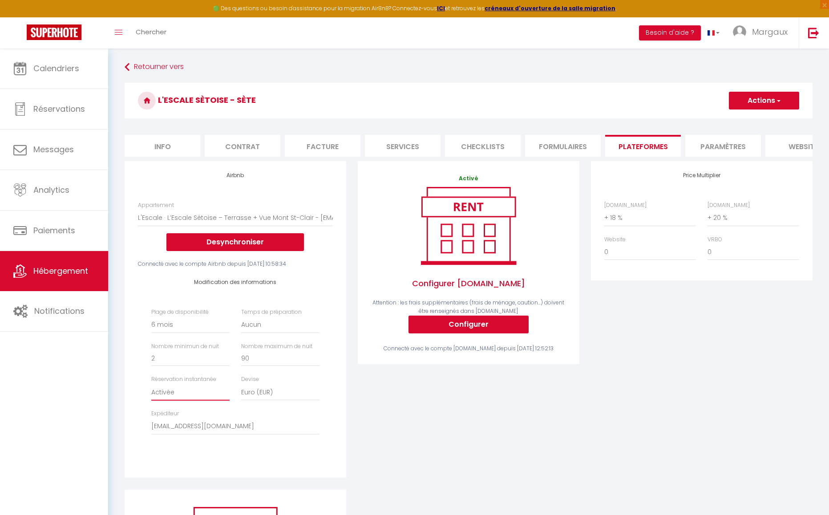
click at [208, 400] on select "Activée Demander des évaluations positives" at bounding box center [190, 392] width 78 height 17
select select "well_reviewed_guests"
click at [151, 390] on select "Activée Demander des évaluations positives" at bounding box center [190, 392] width 78 height 17
click at [767, 103] on button "Actions" at bounding box center [764, 101] width 70 height 18
click at [757, 122] on link "Enregistrer" at bounding box center [763, 120] width 70 height 12
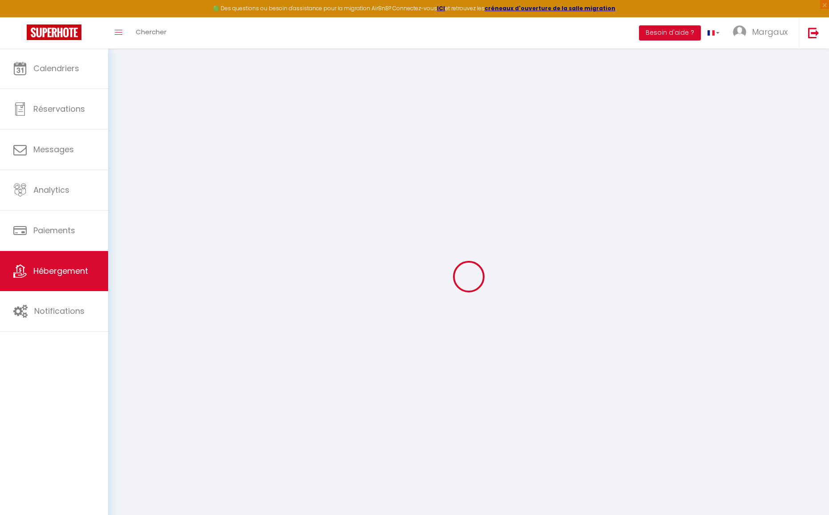
select select "180"
select select "well_reviewed_guests"
select select "EUR"
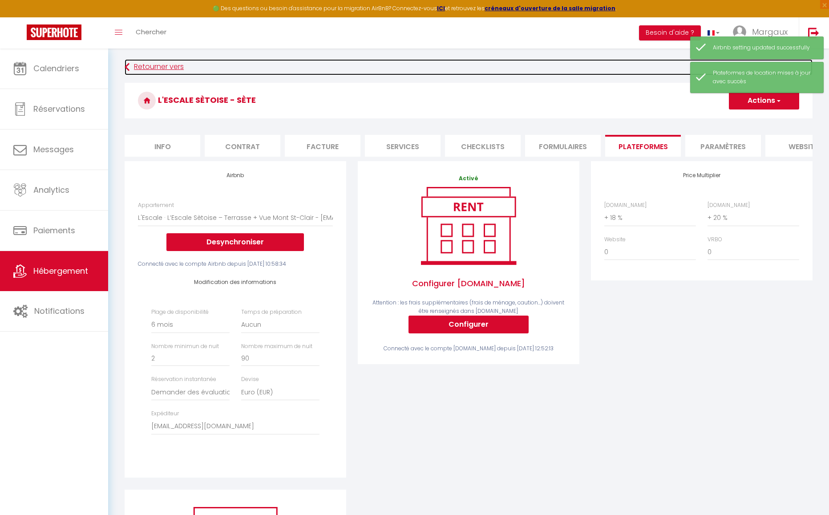
click at [152, 69] on link "Retourner vers" at bounding box center [469, 67] width 688 height 16
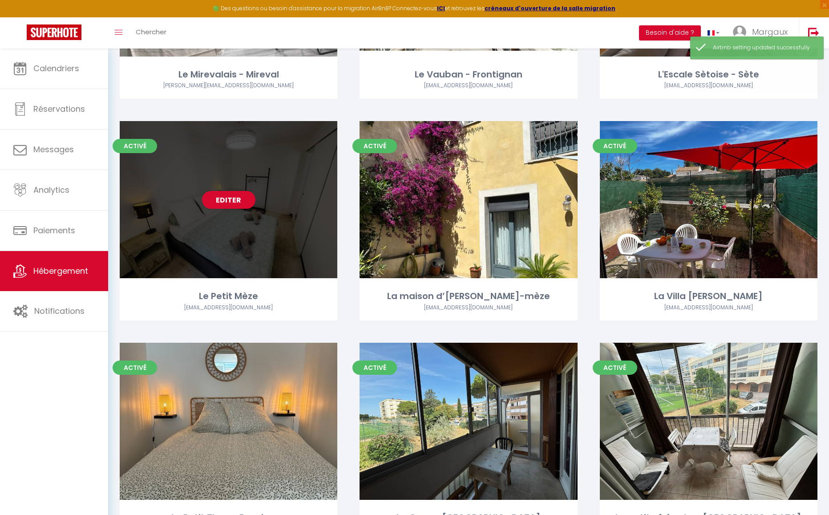
scroll to position [268, 0]
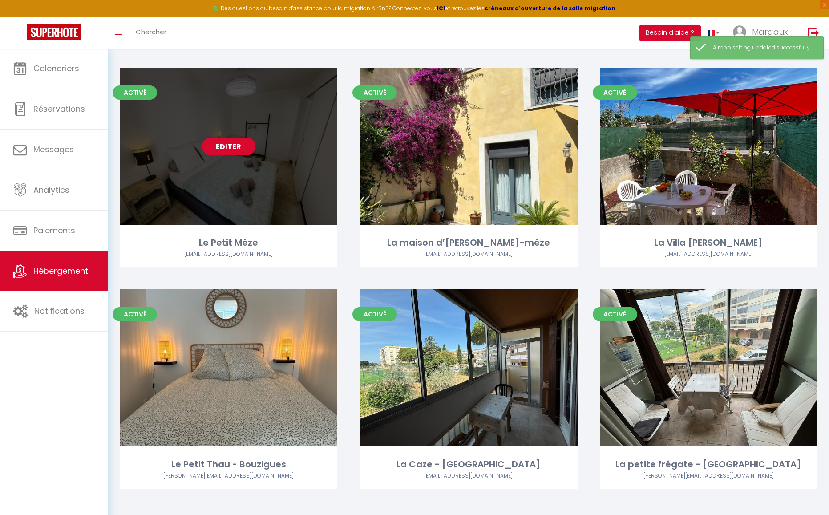
click at [223, 144] on link "Editer" at bounding box center [228, 147] width 53 height 18
click at [218, 146] on link "Editer" at bounding box center [228, 147] width 53 height 18
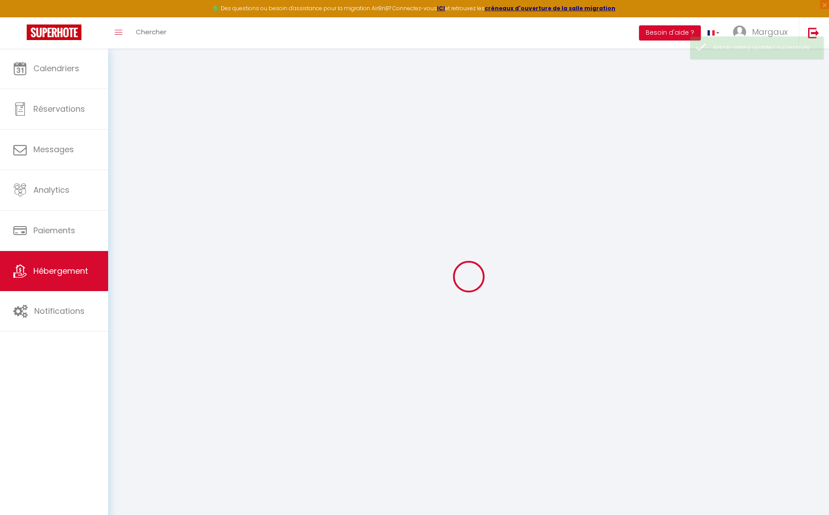
select select "10491-1481875583556770057"
select select "+ 20 %"
select select "+ 25 %"
checkbox input "false"
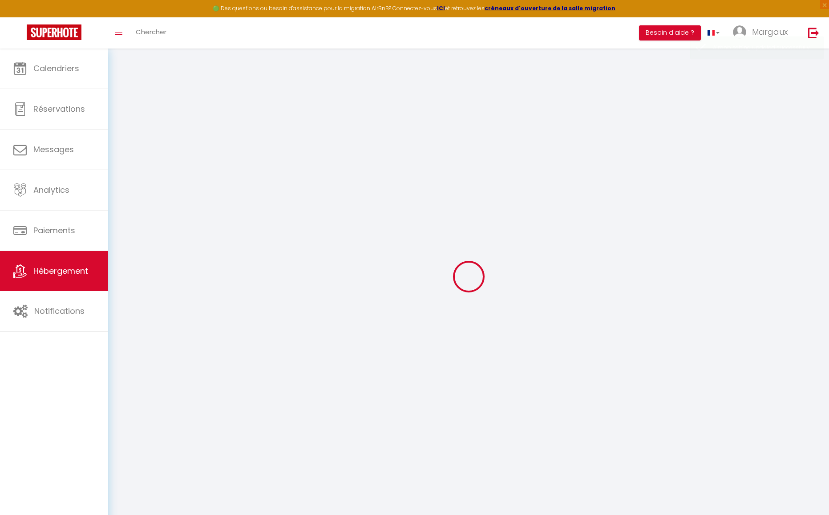
checkbox input "false"
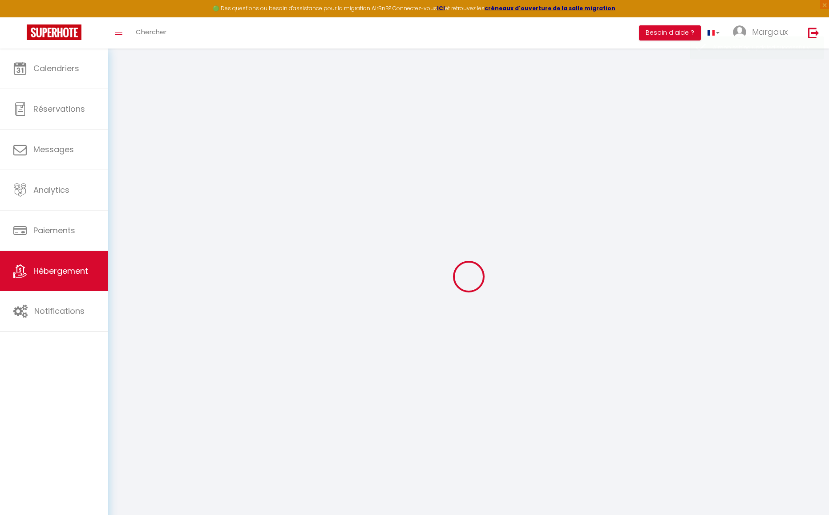
checkbox input "false"
select select "16:00"
select select "23:45"
select select "10:00"
select select "30"
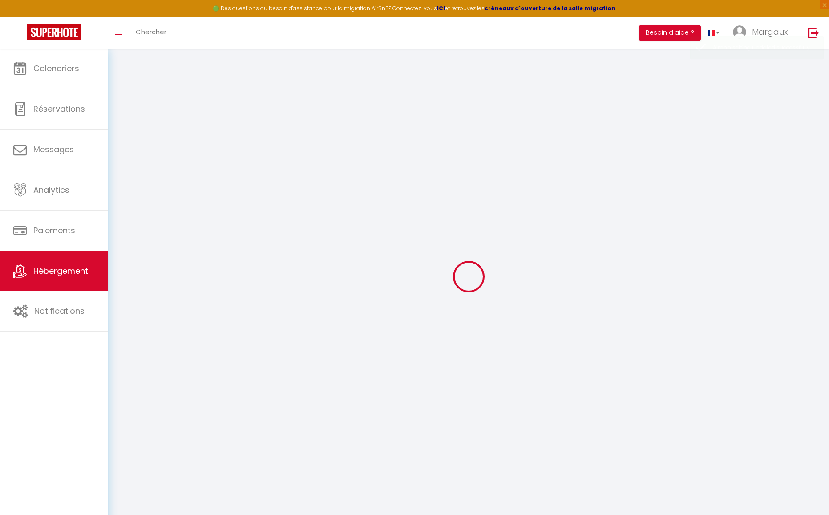
select select "120"
select select "365"
select select "EUR"
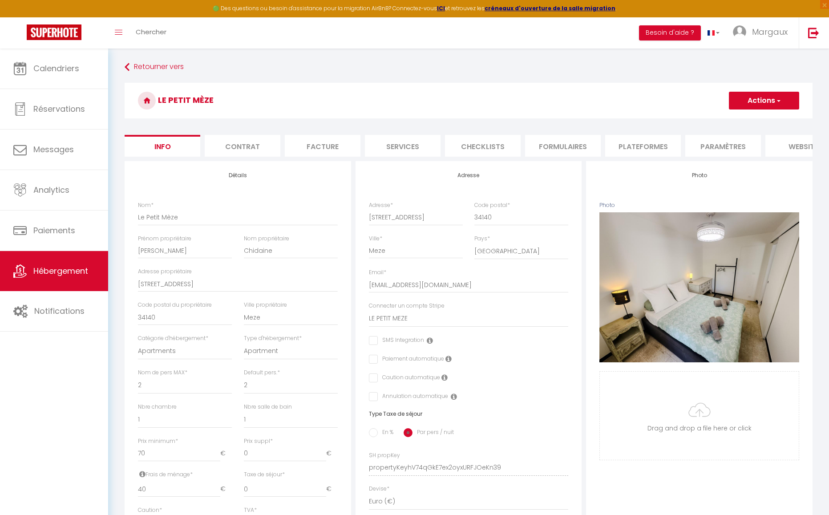
click at [619, 152] on li "Plateformes" at bounding box center [643, 146] width 76 height 22
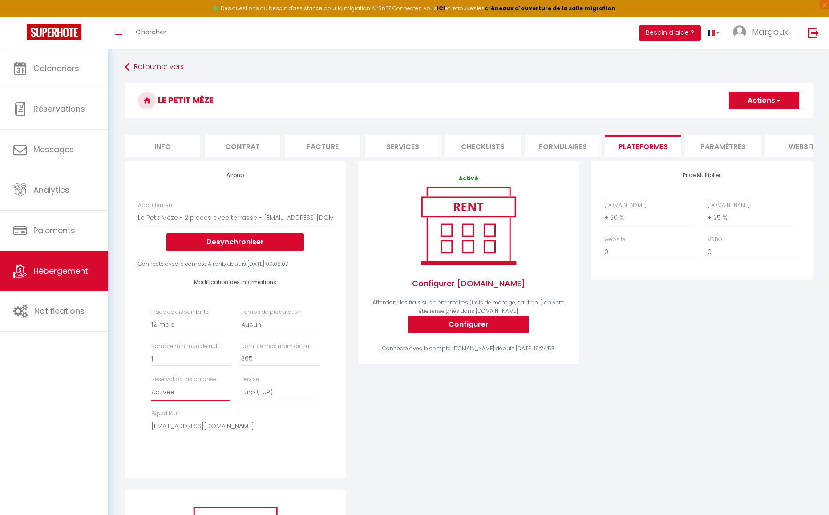
click at [189, 397] on select "Activée Demander des évaluations positives" at bounding box center [190, 392] width 78 height 17
select select "well_reviewed_guests"
click at [151, 390] on select "Activée Demander des évaluations positives" at bounding box center [190, 392] width 78 height 17
click at [775, 104] on span "button" at bounding box center [778, 100] width 6 height 9
click at [772, 115] on link "Enregistrer" at bounding box center [763, 120] width 70 height 12
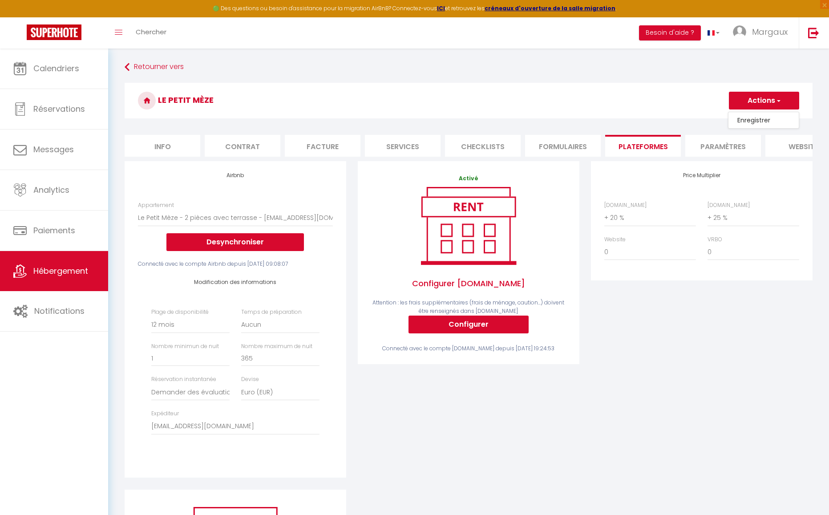
select select "365"
select select "well_reviewed_guests"
select select "EUR"
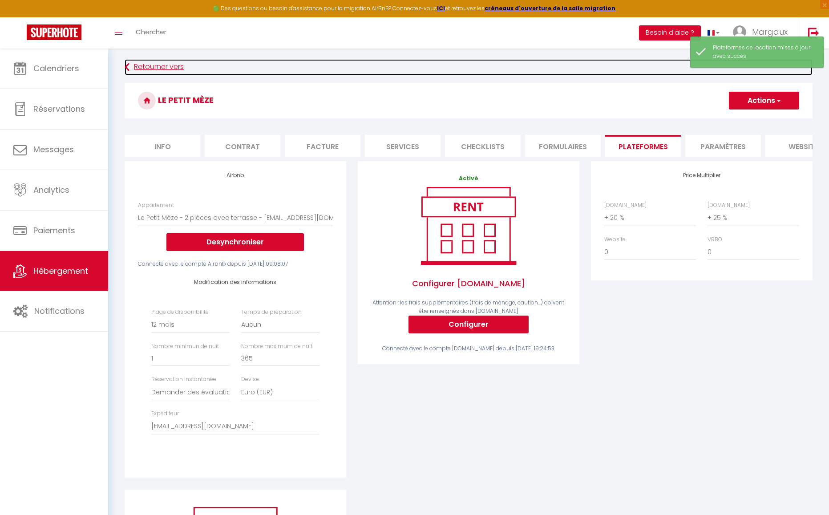
click at [162, 67] on link "Retourner vers" at bounding box center [469, 67] width 688 height 16
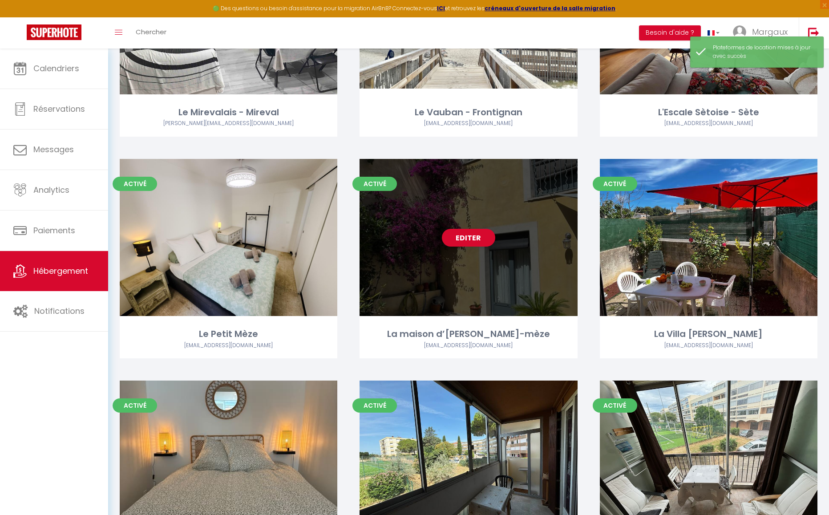
scroll to position [254, 0]
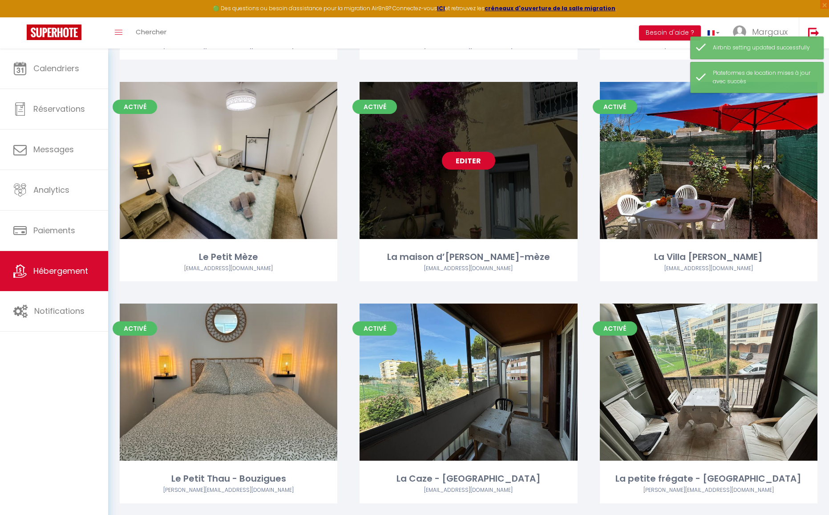
click at [461, 164] on link "Editer" at bounding box center [468, 161] width 53 height 18
select select "3"
select select "2"
select select "1"
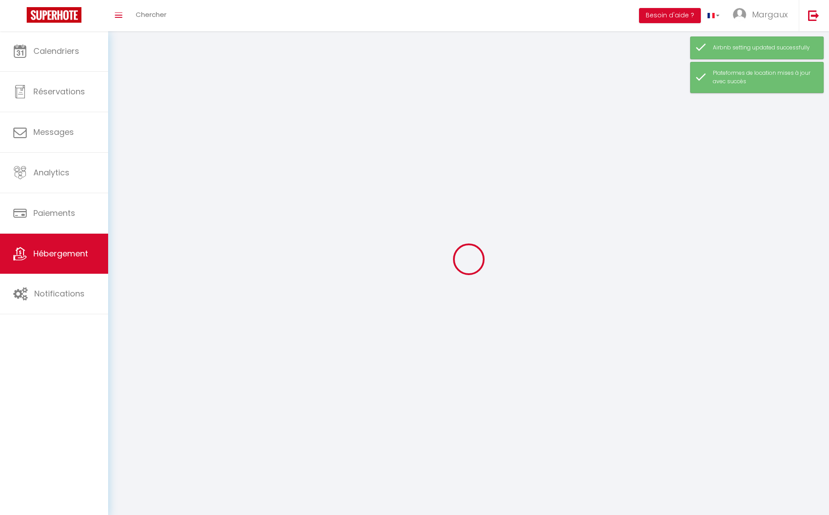
select select
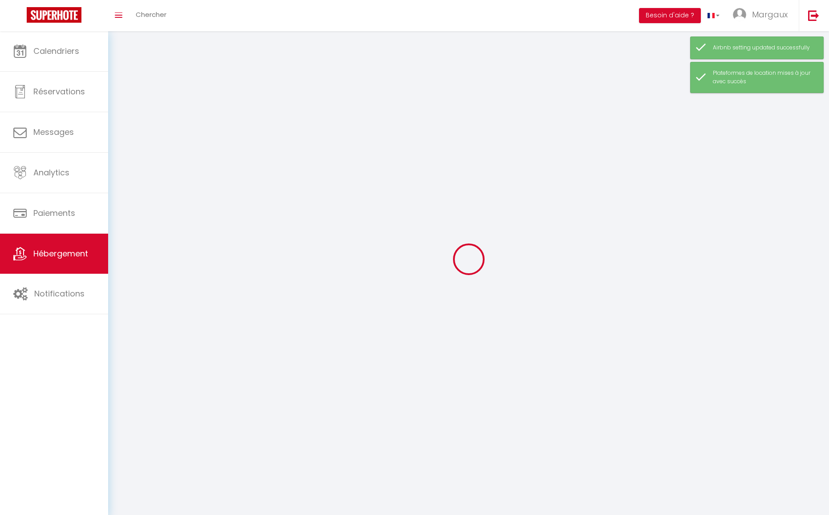
select select
checkbox input "false"
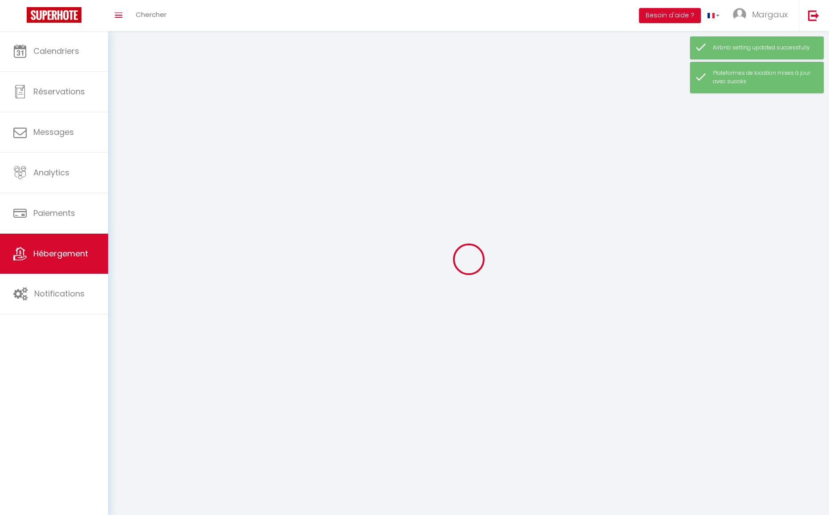
checkbox input "false"
select select
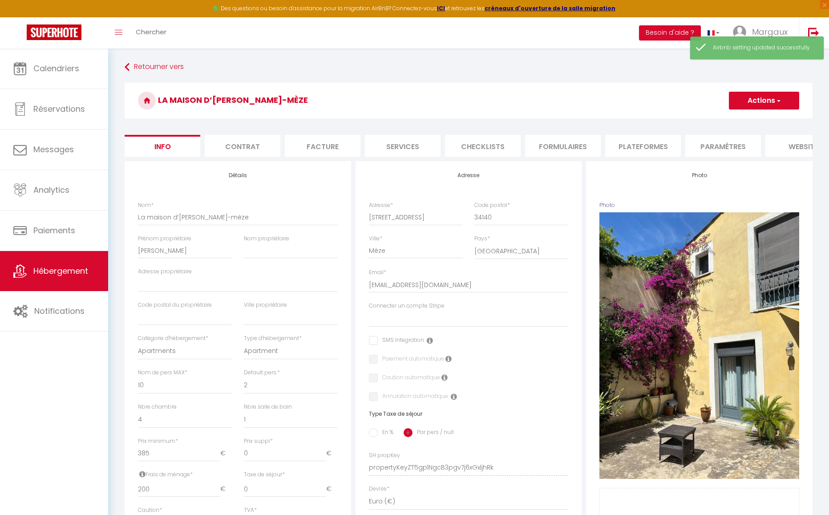
click at [628, 145] on li "Plateformes" at bounding box center [643, 146] width 76 height 22
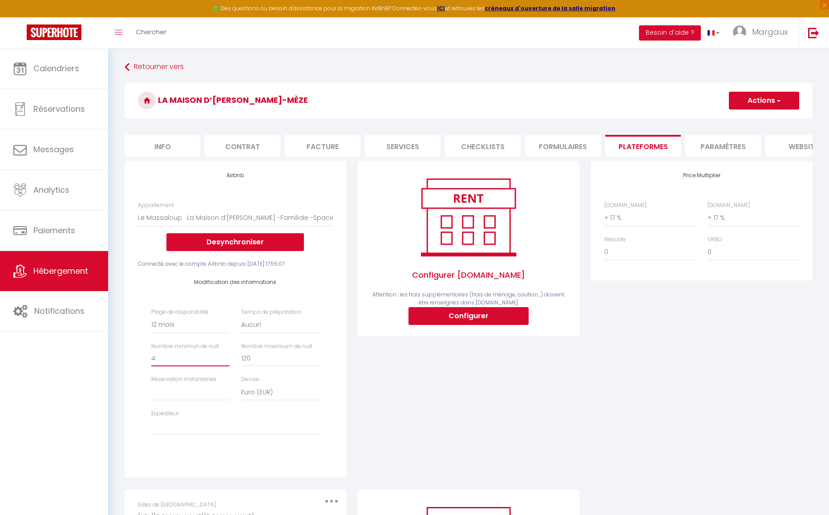
click at [226, 366] on input "4" at bounding box center [190, 358] width 78 height 16
click at [226, 366] on input "3" at bounding box center [190, 358] width 78 height 16
click at [226, 366] on input "2" at bounding box center [190, 358] width 78 height 16
click at [207, 400] on select "Activée Demander des évaluations positives" at bounding box center [190, 392] width 78 height 17
click at [151, 390] on select "Activée Demander des évaluations positives" at bounding box center [190, 392] width 78 height 17
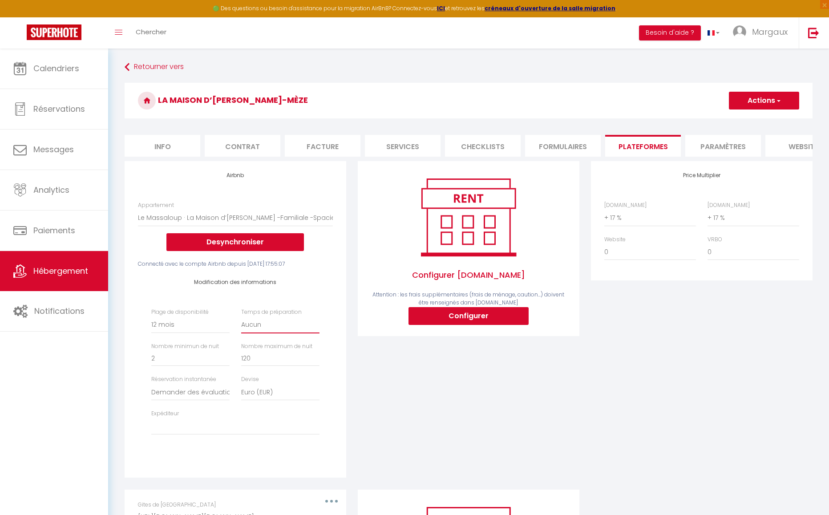
click at [260, 328] on select "Aucun 1 nuit avant et après chaque réservation 2 nuits avant et après chaque ré…" at bounding box center [280, 324] width 78 height 17
click at [241, 323] on select "Aucun 1 nuit avant et après chaque réservation 2 nuits avant et après chaque ré…" at bounding box center [280, 324] width 78 height 17
click at [171, 427] on select "[EMAIL_ADDRESS][DOMAIN_NAME] [EMAIL_ADDRESS][DOMAIN_NAME] [EMAIL_ADDRESS][DOMAI…" at bounding box center [235, 426] width 168 height 17
click at [151, 425] on select "[EMAIL_ADDRESS][DOMAIN_NAME] [EMAIL_ADDRESS][DOMAIN_NAME] [EMAIL_ADDRESS][DOMAI…" at bounding box center [235, 426] width 168 height 17
click at [635, 221] on select "0 + 1 % + 2 % + 3 % + 4 % + 5 % + 6 % + 7 % + 8 % + 9 %" at bounding box center [650, 217] width 92 height 17
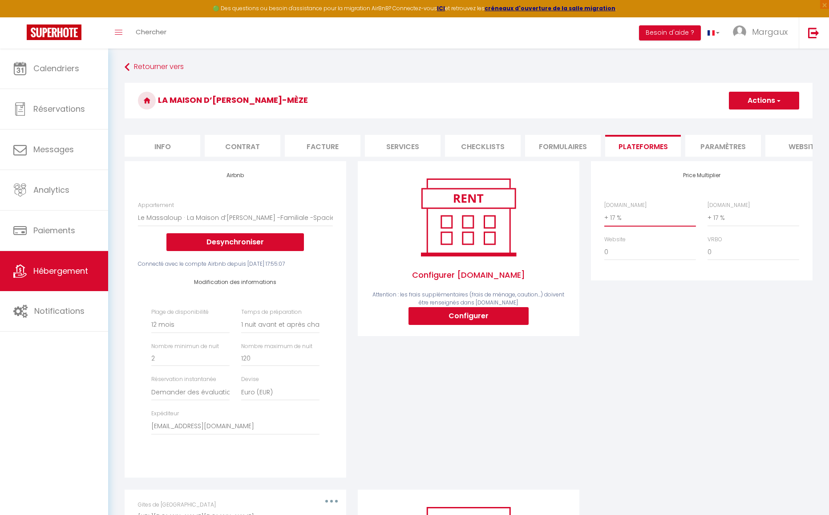
click at [604, 216] on select "0 + 1 % + 2 % + 3 % + 4 % + 5 % + 6 % + 7 % + 8 % + 9 %" at bounding box center [650, 217] width 92 height 17
click at [779, 94] on button "Actions" at bounding box center [764, 101] width 70 height 18
click at [764, 120] on link "Enregistrer" at bounding box center [763, 120] width 70 height 12
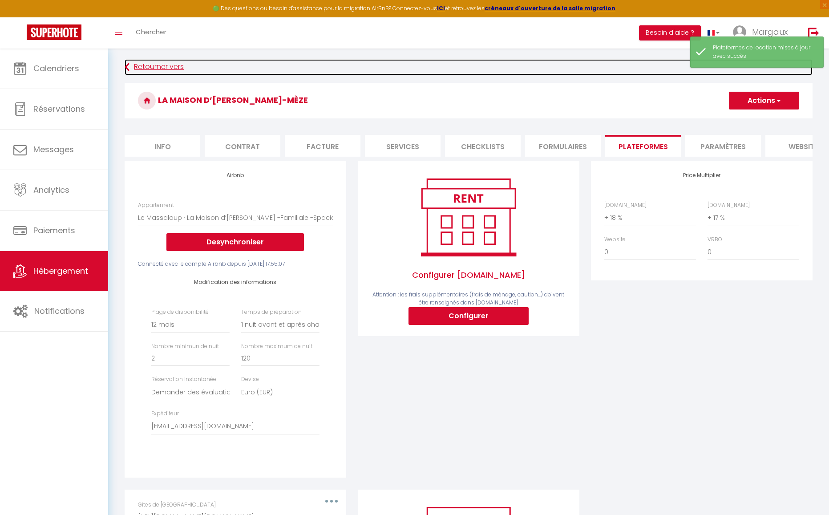
click at [146, 61] on link "Retourner vers" at bounding box center [469, 67] width 688 height 16
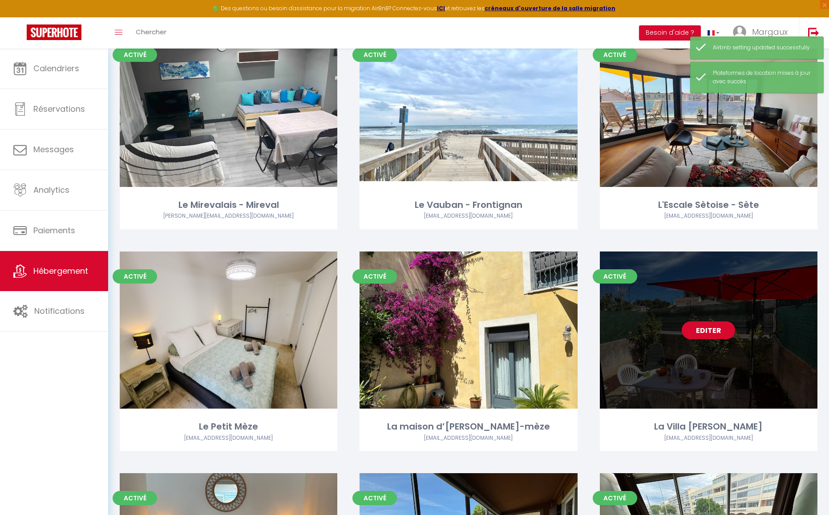
scroll to position [139, 0]
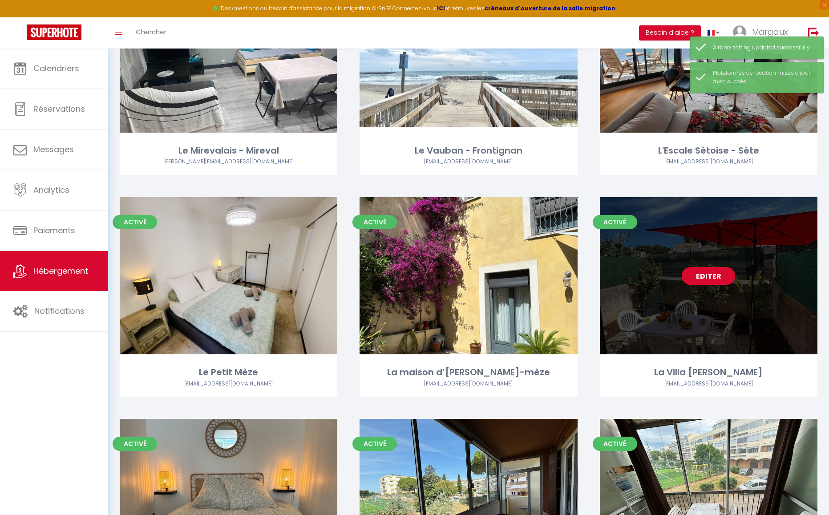
click at [705, 275] on link "Editer" at bounding box center [708, 276] width 53 height 18
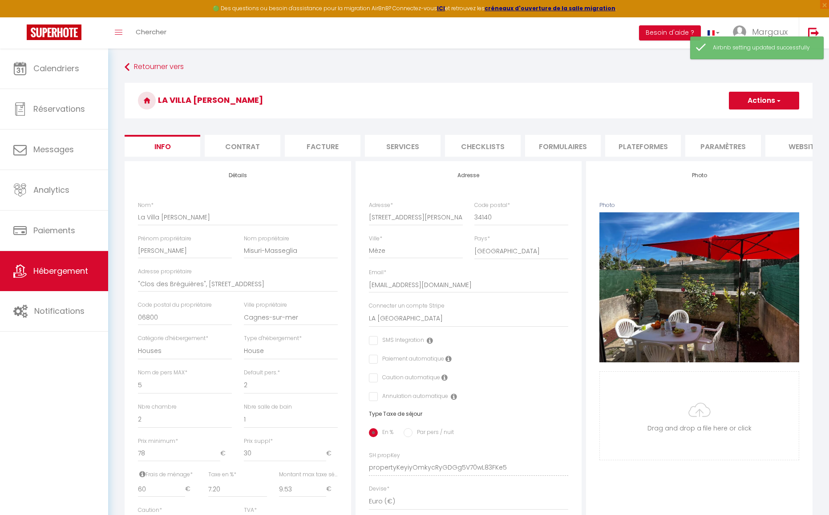
click at [658, 151] on li "Plateformes" at bounding box center [643, 146] width 76 height 22
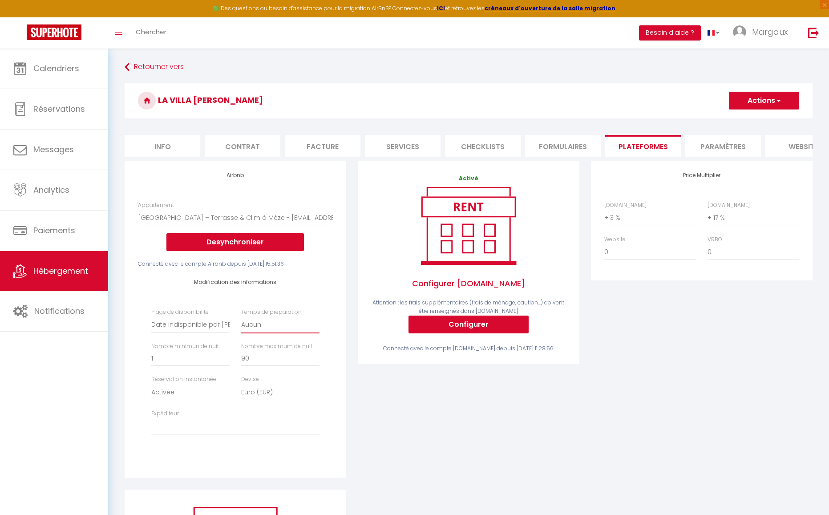
click at [265, 327] on select "Aucun 1 nuit avant et après chaque réservation 2 nuits avant et après chaque ré…" at bounding box center [280, 324] width 78 height 17
click at [216, 332] on select "Date indisponible par [PERSON_NAME] 1 mois 3 mois 6 mois 9 mois 12 mois 24 mois" at bounding box center [190, 324] width 78 height 17
click at [151, 323] on select "Date indisponible par [PERSON_NAME] 1 mois 3 mois 6 mois 9 mois 12 mois 24 mois" at bounding box center [190, 324] width 78 height 17
click at [219, 398] on select "Activée Demander des évaluations positives" at bounding box center [190, 392] width 78 height 17
click at [151, 390] on select "Activée Demander des évaluations positives" at bounding box center [190, 392] width 78 height 17
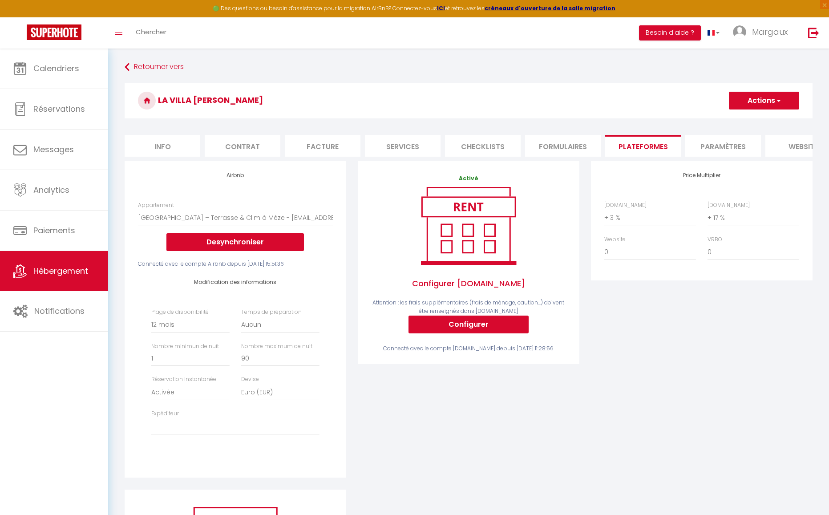
click at [199, 443] on div "Plage de disponibilité Date indisponible par defaut 1 mois 3 mois 6 mois 9 mois…" at bounding box center [236, 376] width 180 height 136
click at [202, 434] on select "[EMAIL_ADDRESS][DOMAIN_NAME] [EMAIL_ADDRESS][DOMAIN_NAME] [EMAIL_ADDRESS][DOMAI…" at bounding box center [235, 426] width 168 height 17
click at [151, 425] on select "[EMAIL_ADDRESS][DOMAIN_NAME] [EMAIL_ADDRESS][DOMAIN_NAME] [EMAIL_ADDRESS][DOMAI…" at bounding box center [235, 426] width 168 height 17
click at [653, 221] on select "0 + 1 % + 2 % + 3 % + 4 % + 5 % + 6 % + 7 % + 8 % + 9 %" at bounding box center [650, 217] width 92 height 17
click at [604, 216] on select "0 + 1 % + 2 % + 3 % + 4 % + 5 % + 6 % + 7 % + 8 % + 9 %" at bounding box center [650, 217] width 92 height 17
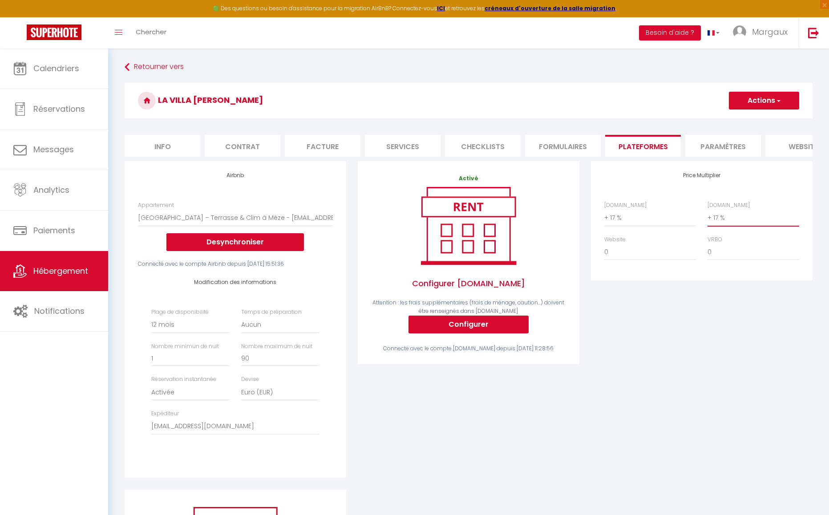
click at [734, 221] on select "0 + 1 % + 2 % + 3 % + 4 % + 5 % + 6 % + 7 % + 8 % + 9 %" at bounding box center [754, 217] width 92 height 17
click at [708, 216] on select "0 + 1 % + 2 % + 3 % + 4 % + 5 % + 6 % + 7 % + 8 % + 9 %" at bounding box center [754, 217] width 92 height 17
click at [770, 95] on button "Actions" at bounding box center [764, 101] width 70 height 18
click at [765, 114] on link "Enregistrer" at bounding box center [763, 120] width 70 height 12
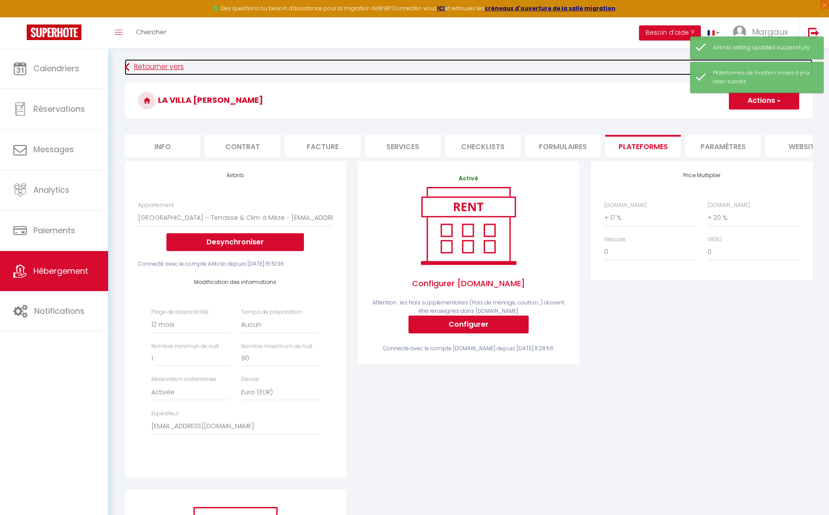
click at [144, 63] on link "Retourner vers" at bounding box center [469, 67] width 688 height 16
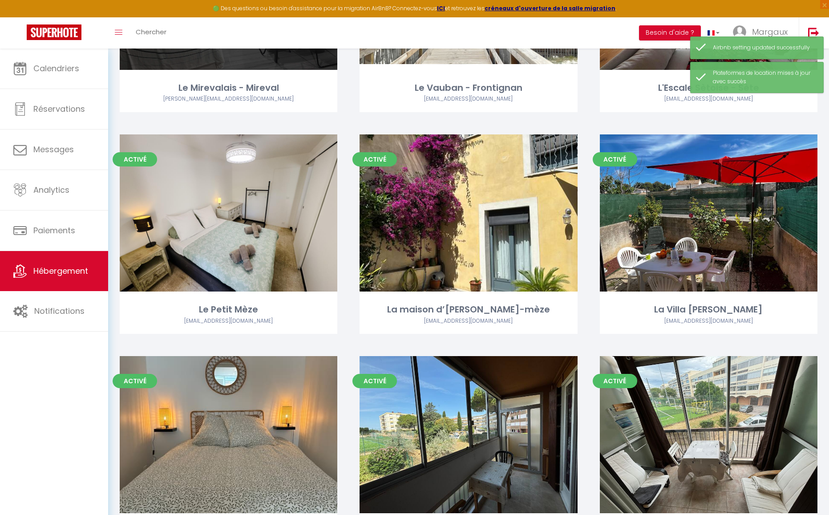
scroll to position [240, 0]
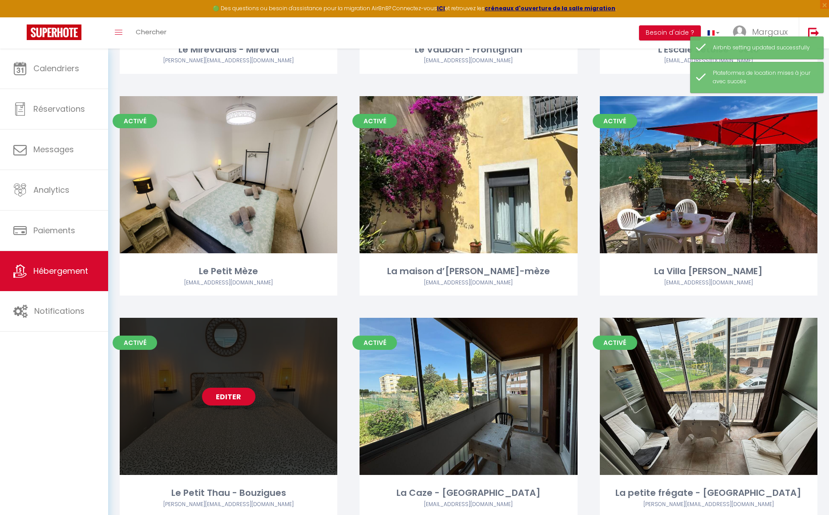
drag, startPoint x: 225, startPoint y: 398, endPoint x: 219, endPoint y: 393, distance: 7.3
click at [225, 398] on link "Editer" at bounding box center [228, 397] width 53 height 18
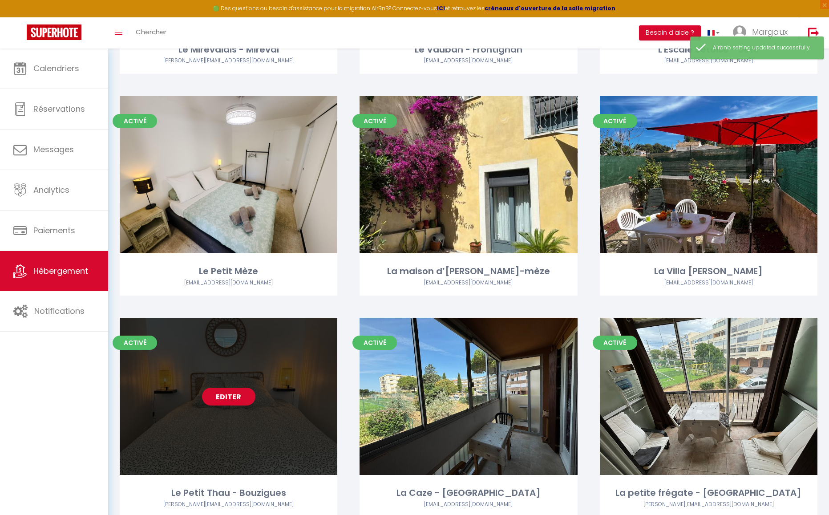
click at [217, 396] on link "Editer" at bounding box center [228, 397] width 53 height 18
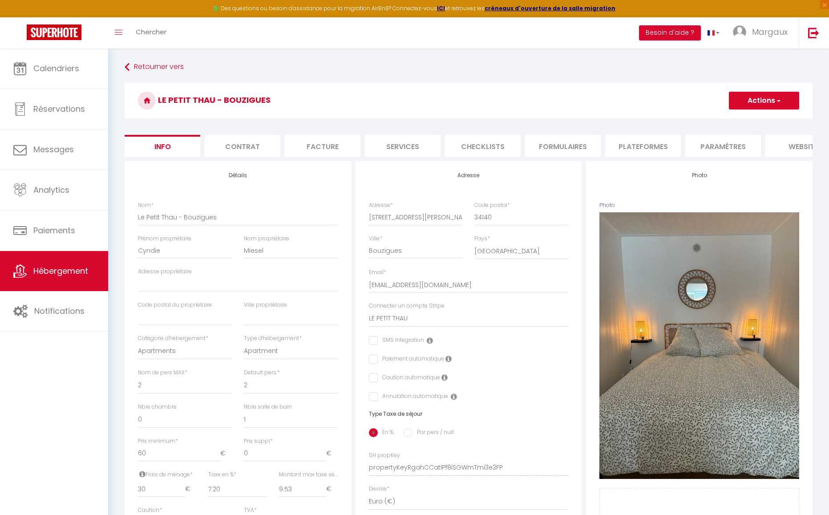
click at [664, 138] on li "Plateformes" at bounding box center [643, 146] width 76 height 22
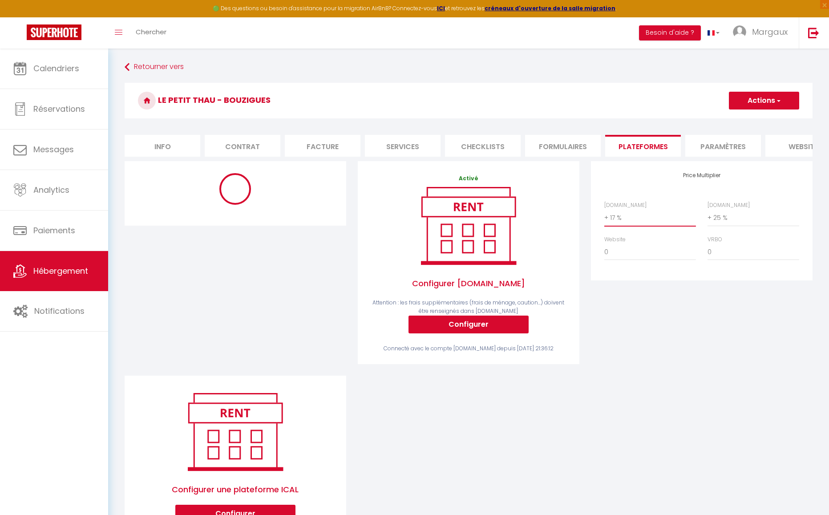
click at [653, 225] on select "0 + 1 % + 2 % + 3 % + 4 % + 5 % + 6 % + 7 % + 8 % + 9 %" at bounding box center [650, 217] width 92 height 17
click at [604, 216] on select "0 + 1 % + 2 % + 3 % + 4 % + 5 % + 6 % + 7 % + 8 % + 9 %" at bounding box center [650, 217] width 92 height 17
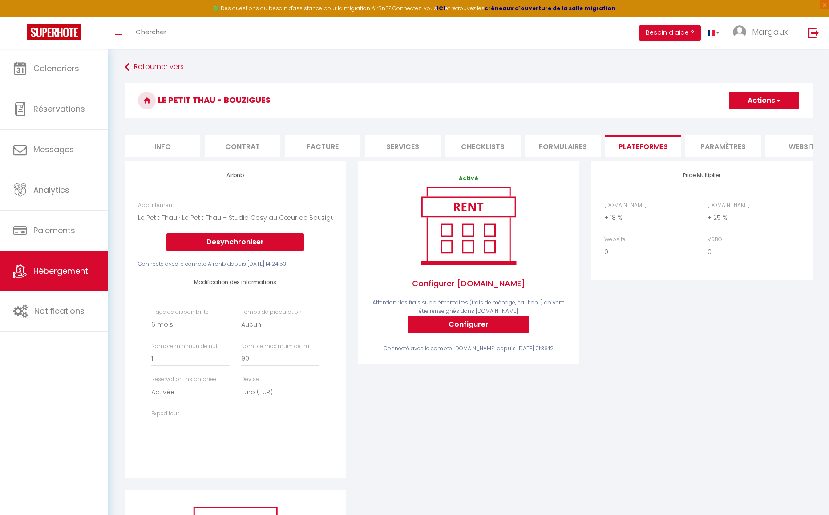
click at [194, 323] on select "Date indisponible par [PERSON_NAME] 1 mois 3 mois 6 mois 9 mois 12 mois 24 mois" at bounding box center [190, 324] width 78 height 17
click at [151, 323] on select "Date indisponible par [PERSON_NAME] 1 mois 3 mois 6 mois 9 mois 12 mois 24 mois" at bounding box center [190, 324] width 78 height 17
click at [186, 396] on select "Activée Demander des évaluations positives" at bounding box center [190, 392] width 78 height 17
click at [151, 390] on select "Activée Demander des évaluations positives" at bounding box center [190, 392] width 78 height 17
click at [186, 435] on select "[EMAIL_ADDRESS][DOMAIN_NAME] [EMAIL_ADDRESS][DOMAIN_NAME] [EMAIL_ADDRESS][DOMAI…" at bounding box center [235, 426] width 168 height 17
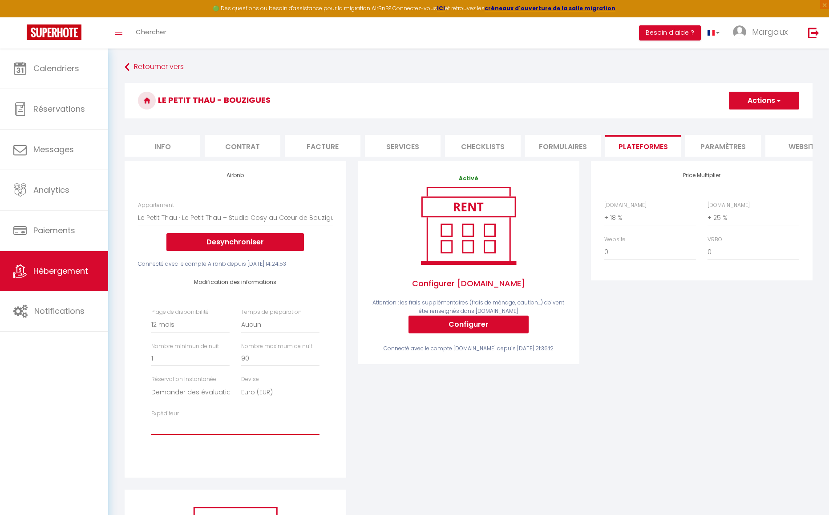
click at [151, 425] on select "[EMAIL_ADDRESS][DOMAIN_NAME] [EMAIL_ADDRESS][DOMAIN_NAME] [EMAIL_ADDRESS][DOMAI…" at bounding box center [235, 426] width 168 height 17
click at [777, 101] on span "button" at bounding box center [778, 100] width 6 height 9
click at [765, 120] on link "Enregistrer" at bounding box center [763, 120] width 70 height 12
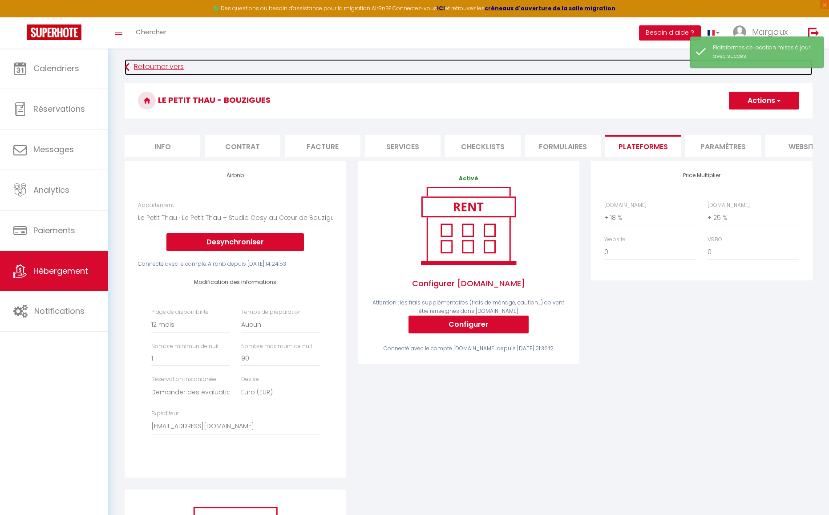
click at [158, 65] on link "Retourner vers" at bounding box center [469, 67] width 688 height 16
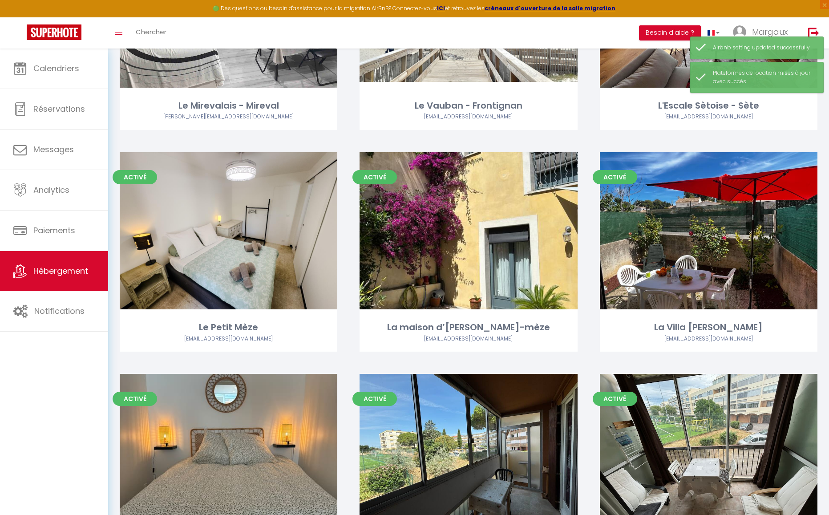
scroll to position [275, 0]
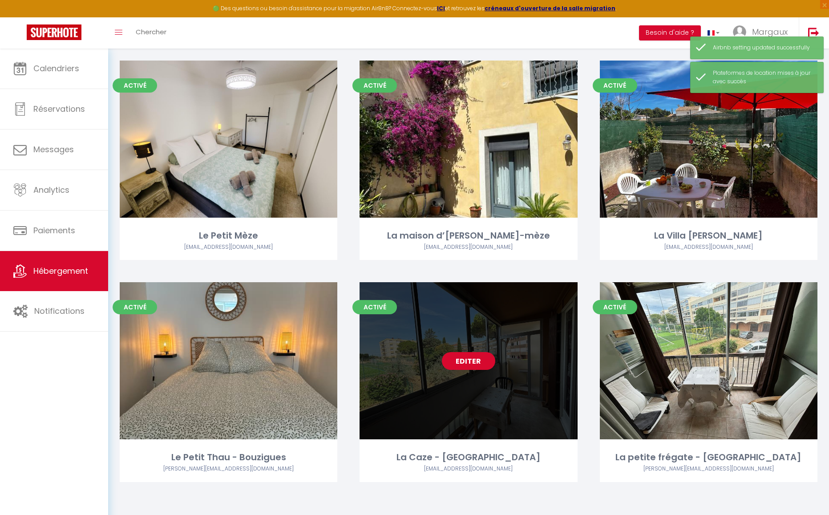
click at [465, 358] on link "Editer" at bounding box center [468, 361] width 53 height 18
drag, startPoint x: 465, startPoint y: 362, endPoint x: 458, endPoint y: 364, distance: 7.9
click at [465, 362] on link "Editer" at bounding box center [468, 361] width 53 height 18
click at [458, 362] on link "Editer" at bounding box center [468, 361] width 53 height 18
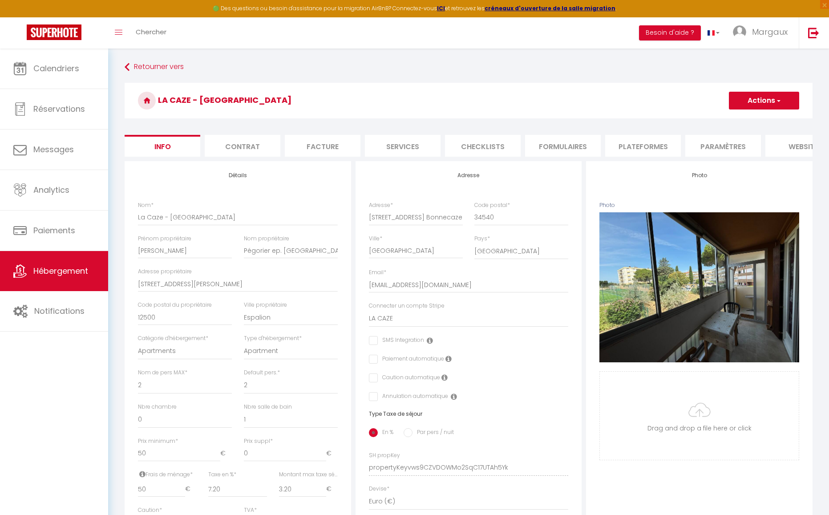
click at [651, 140] on li "Plateformes" at bounding box center [643, 146] width 76 height 22
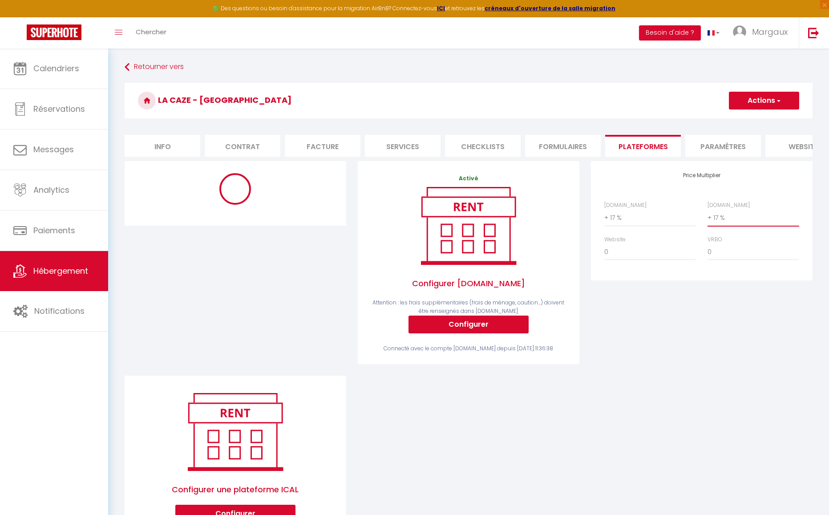
click at [744, 222] on select "0 + 1 % + 2 % + 3 % + 4 % + 5 % + 6 % + 7 % + 8 % + 9 %" at bounding box center [754, 217] width 92 height 17
click at [708, 216] on select "0 + 1 % + 2 % + 3 % + 4 % + 5 % + 6 % + 7 % + 8 % + 9 %" at bounding box center [754, 217] width 92 height 17
click at [638, 225] on select "0 + 1 % + 2 % + 3 % + 4 % + 5 % + 6 % + 7 % + 8 % + 9 %" at bounding box center [650, 217] width 92 height 17
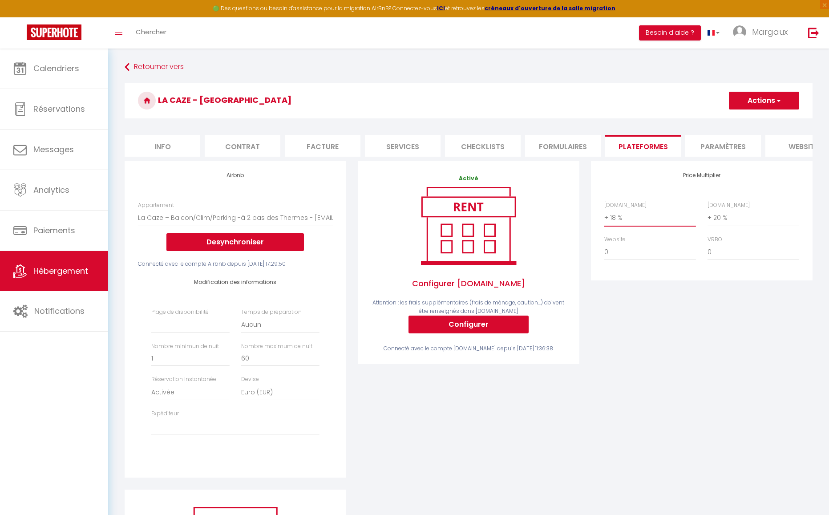
click at [604, 216] on select "0 + 1 % + 2 % + 3 % + 4 % + 5 % + 6 % + 7 % + 8 % + 9 %" at bounding box center [650, 217] width 92 height 17
click at [192, 333] on select "Date indisponible par [PERSON_NAME] 1 mois 3 mois 6 mois 9 mois 12 mois 24 mois" at bounding box center [190, 324] width 78 height 17
click at [151, 323] on select "Date indisponible par [PERSON_NAME] 1 mois 3 mois 6 mois 9 mois 12 mois 24 mois" at bounding box center [190, 324] width 78 height 17
click at [195, 398] on select "Activée Demander des évaluations positives" at bounding box center [190, 392] width 78 height 17
click at [151, 390] on select "Activée Demander des évaluations positives" at bounding box center [190, 392] width 78 height 17
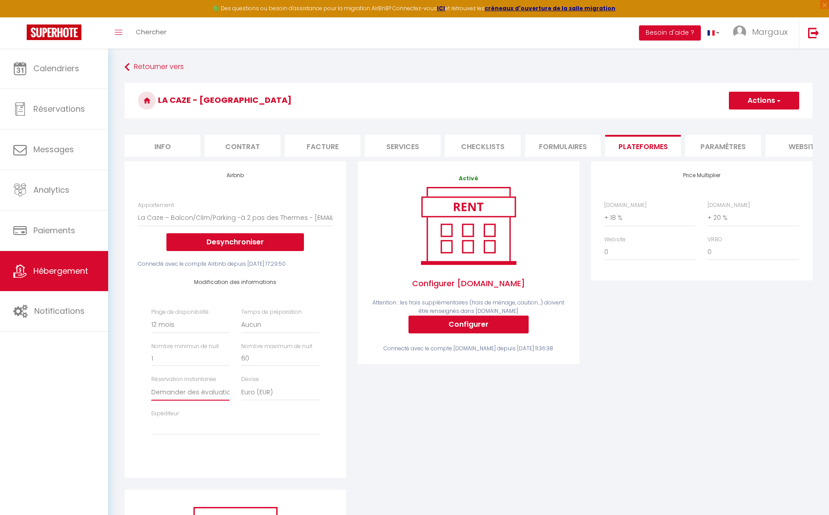
click at [191, 393] on select "Activée Demander des évaluations positives" at bounding box center [190, 392] width 78 height 17
click at [151, 390] on select "Activée Demander des évaluations positives" at bounding box center [190, 392] width 78 height 17
click at [213, 425] on select "[EMAIL_ADDRESS][DOMAIN_NAME] [EMAIL_ADDRESS][DOMAIN_NAME] [EMAIL_ADDRESS][DOMAI…" at bounding box center [235, 426] width 168 height 17
click at [151, 425] on select "[EMAIL_ADDRESS][DOMAIN_NAME] [EMAIL_ADDRESS][DOMAIN_NAME] [EMAIL_ADDRESS][DOMAI…" at bounding box center [235, 426] width 168 height 17
click at [768, 105] on button "Actions" at bounding box center [764, 101] width 70 height 18
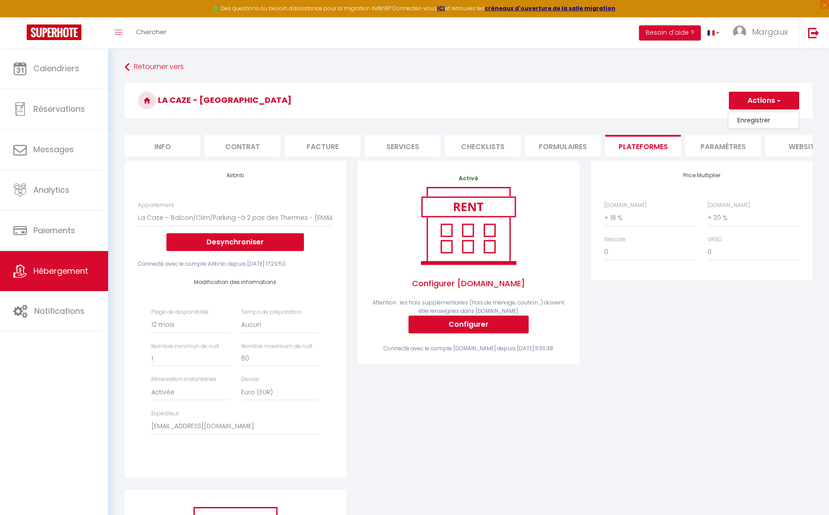
click at [759, 119] on link "Enregistrer" at bounding box center [763, 120] width 70 height 12
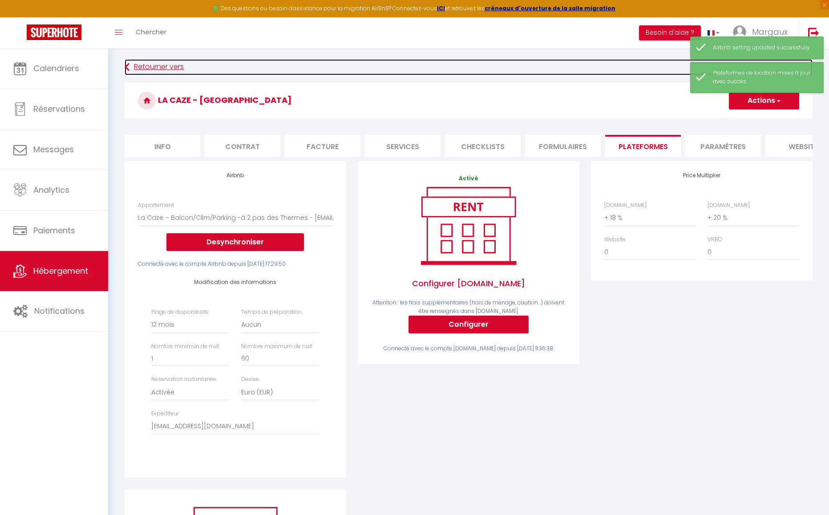
click at [152, 62] on link "Retourner vers" at bounding box center [469, 67] width 688 height 16
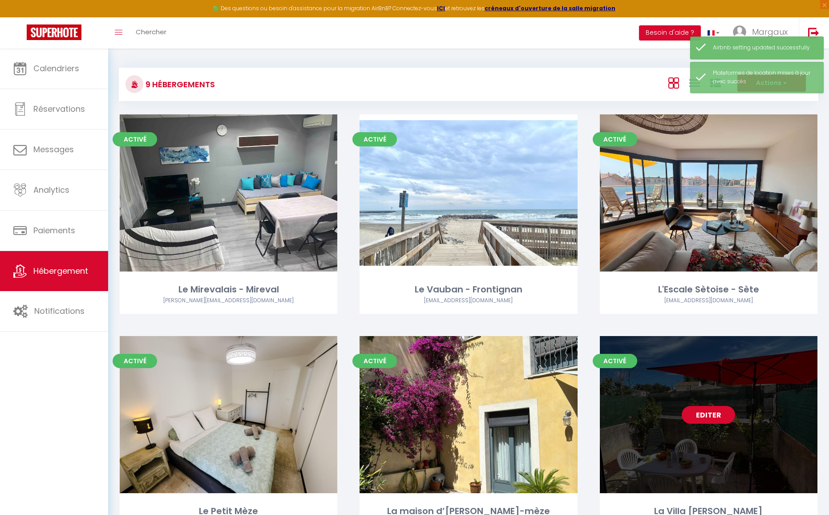
scroll to position [275, 0]
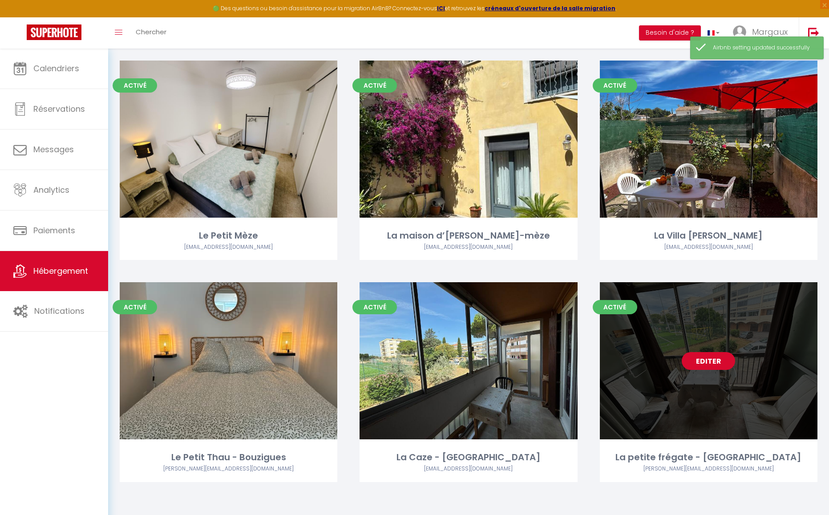
click at [696, 352] on link "Editer" at bounding box center [708, 361] width 53 height 18
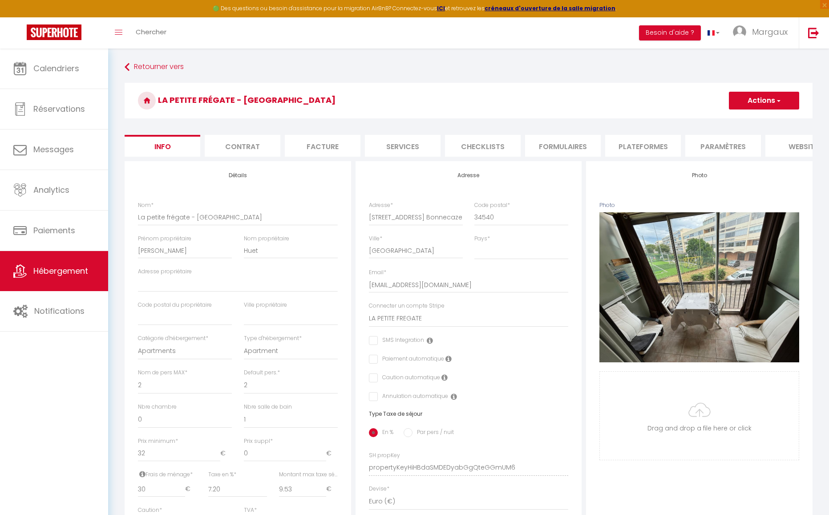
click at [640, 145] on li "Plateformes" at bounding box center [643, 146] width 76 height 22
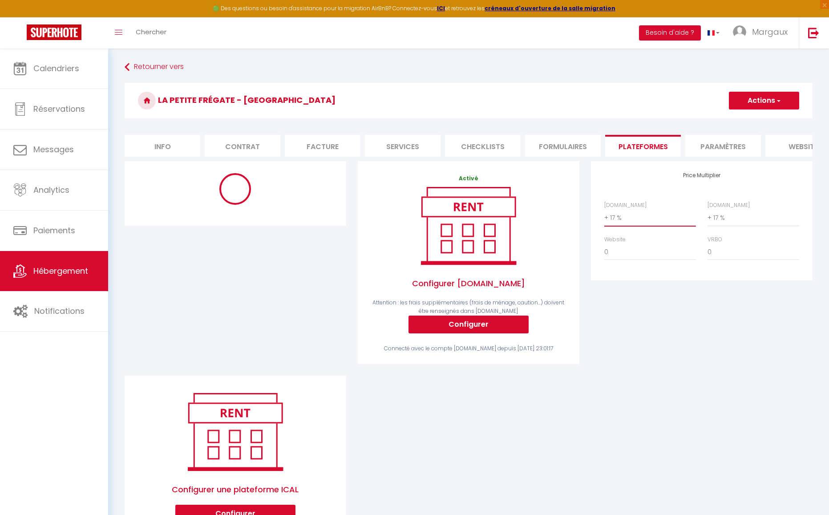
click at [633, 223] on select "0 + 1 % + 2 % + 3 % + 4 % + 5 % + 6 % + 7 % + 8 % + 9 %" at bounding box center [650, 217] width 92 height 17
click at [604, 216] on select "0 + 1 % + 2 % + 3 % + 4 % + 5 % + 6 % + 7 % + 8 % + 9 %" at bounding box center [650, 217] width 92 height 17
click at [728, 226] on select "0 + 1 % + 2 % + 3 % + 4 % + 5 % + 6 % + 7 % + 8 % + 9 %" at bounding box center [754, 217] width 92 height 17
click at [708, 216] on select "0 + 1 % + 2 % + 3 % + 4 % + 5 % + 6 % + 7 % + 8 % + 9 %" at bounding box center [754, 217] width 92 height 17
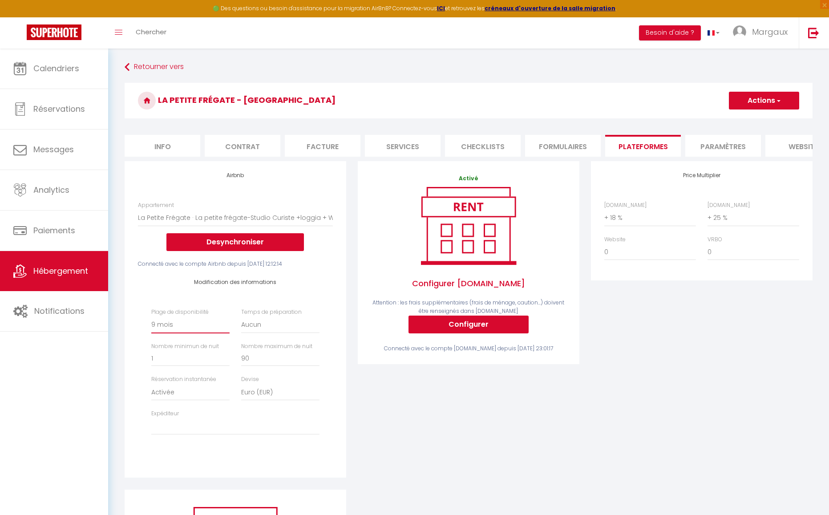
click at [192, 328] on select "Date indisponible par [PERSON_NAME] 1 mois 3 mois 6 mois 9 mois 12 mois 24 mois" at bounding box center [190, 324] width 78 height 17
click at [151, 323] on select "Date indisponible par [PERSON_NAME] 1 mois 3 mois 6 mois 9 mois 12 mois 24 mois" at bounding box center [190, 324] width 78 height 17
click at [194, 395] on select "Activée Demander des évaluations positives" at bounding box center [190, 392] width 78 height 17
click at [151, 390] on select "Activée Demander des évaluations positives" at bounding box center [190, 392] width 78 height 17
click at [182, 435] on select "[EMAIL_ADDRESS][DOMAIN_NAME] [EMAIL_ADDRESS][DOMAIN_NAME] [EMAIL_ADDRESS][DOMAI…" at bounding box center [235, 426] width 168 height 17
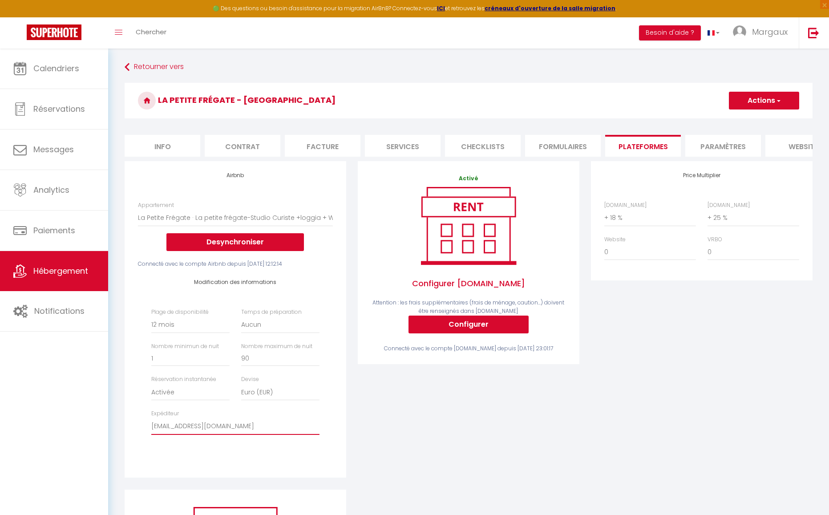
click at [151, 425] on select "[EMAIL_ADDRESS][DOMAIN_NAME] [EMAIL_ADDRESS][DOMAIN_NAME] [EMAIL_ADDRESS][DOMAI…" at bounding box center [235, 426] width 168 height 17
click at [754, 99] on button "Actions" at bounding box center [764, 101] width 70 height 18
click at [741, 122] on link "Enregistrer" at bounding box center [763, 120] width 70 height 12
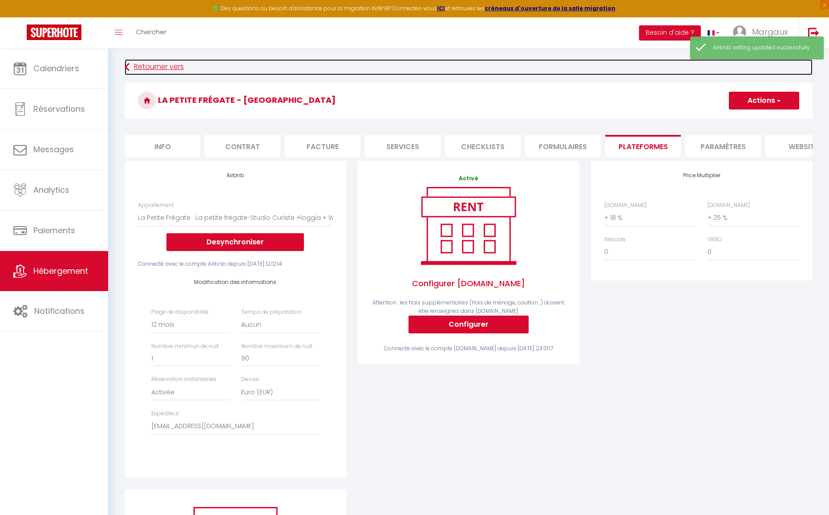
click at [147, 62] on link "Retourner vers" at bounding box center [469, 67] width 688 height 16
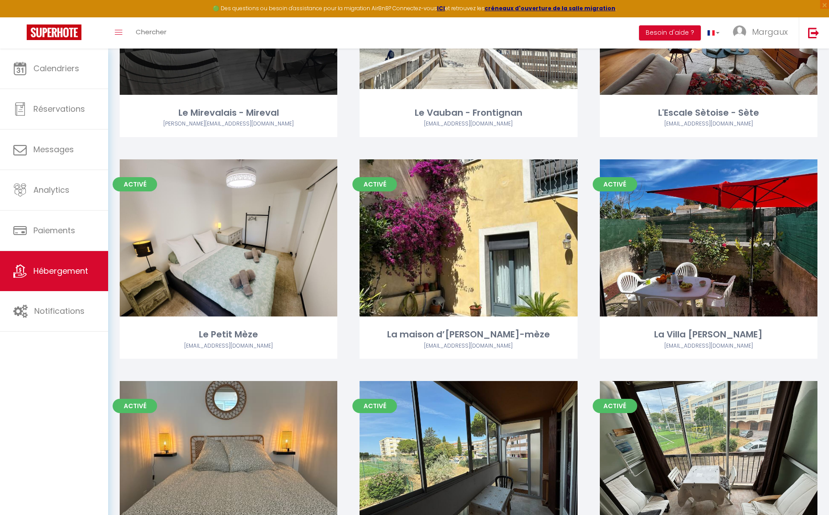
scroll to position [219, 0]
